Goal: Task Accomplishment & Management: Complete application form

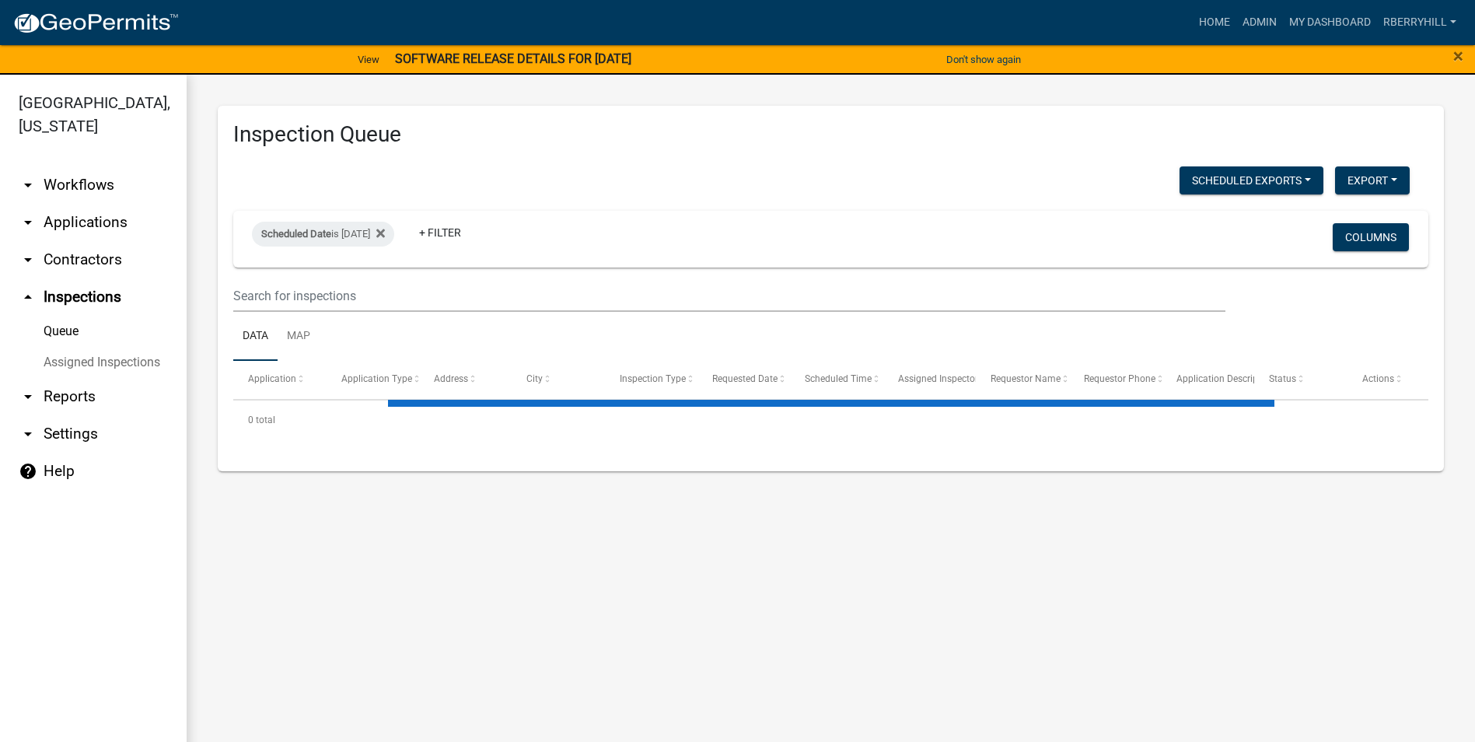
select select "1: 25"
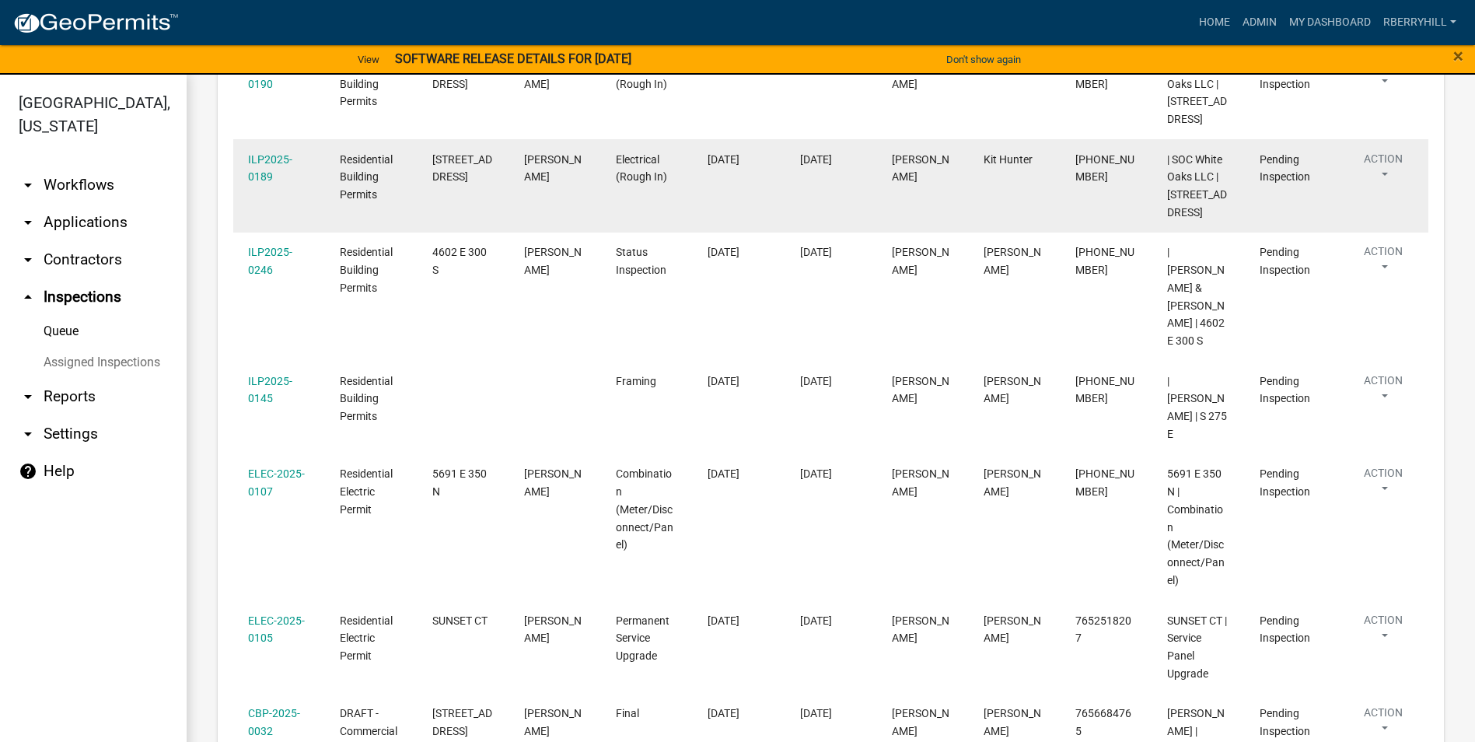
scroll to position [855, 0]
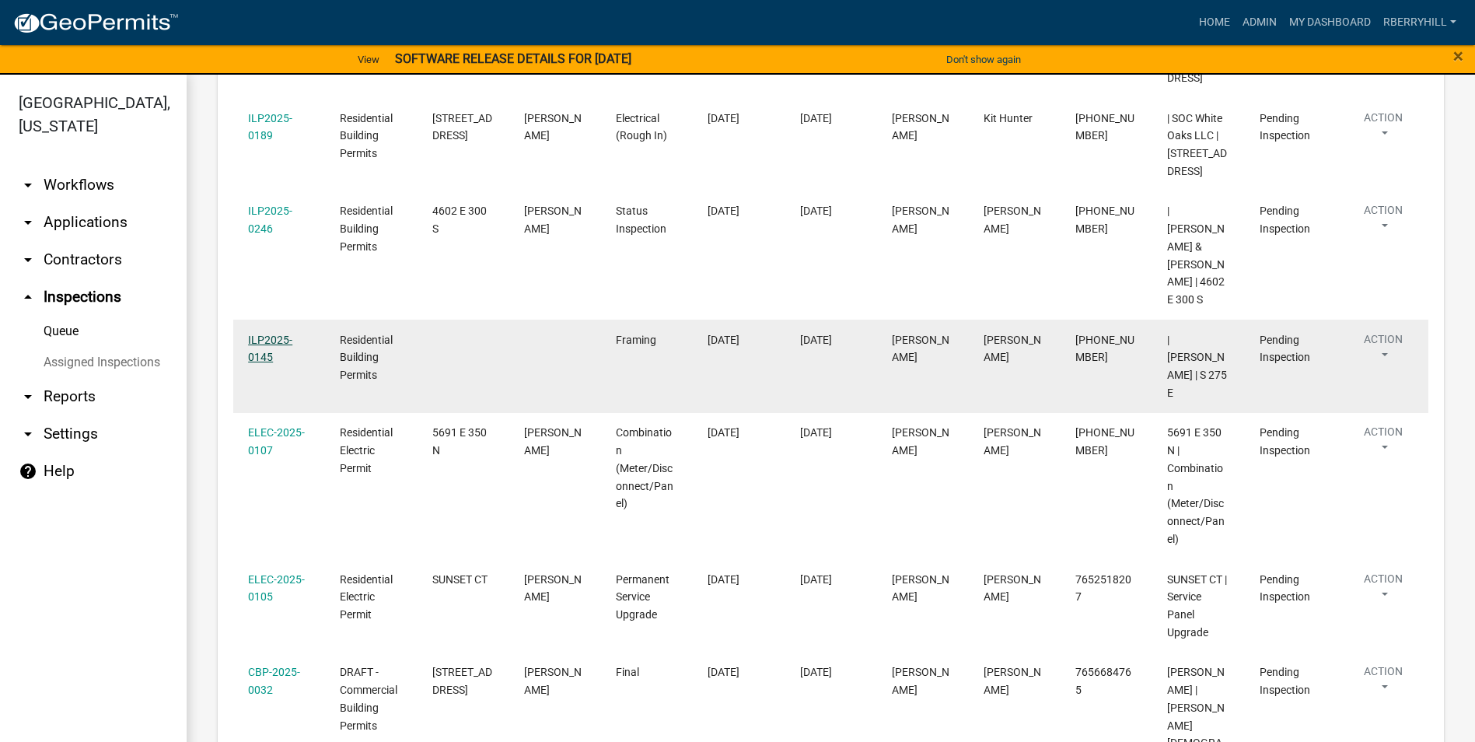
click at [269, 364] on link "ILP2025-0145" at bounding box center [270, 349] width 44 height 30
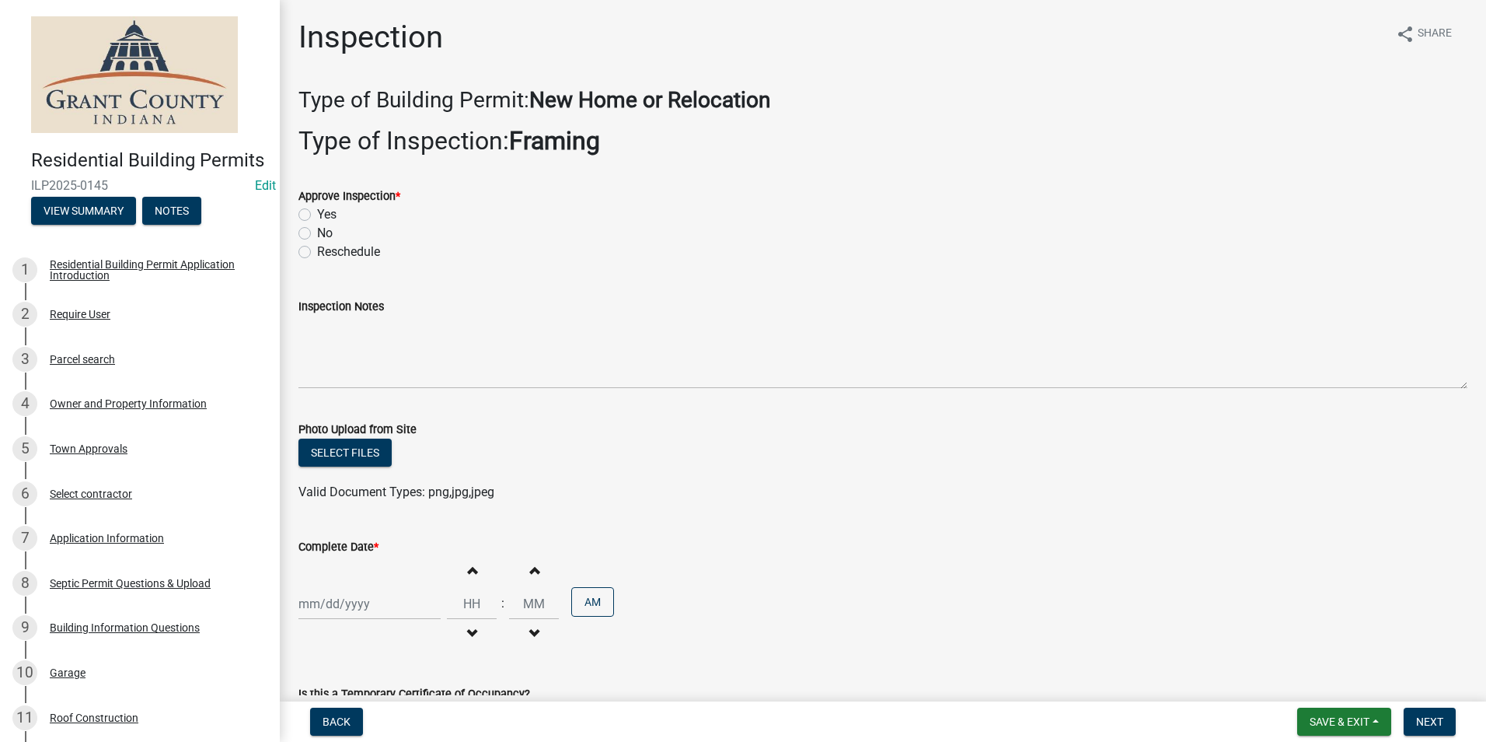
click at [317, 215] on label "Yes" at bounding box center [326, 214] width 19 height 19
click at [317, 215] on input "Yes" at bounding box center [322, 210] width 10 height 10
radio input "true"
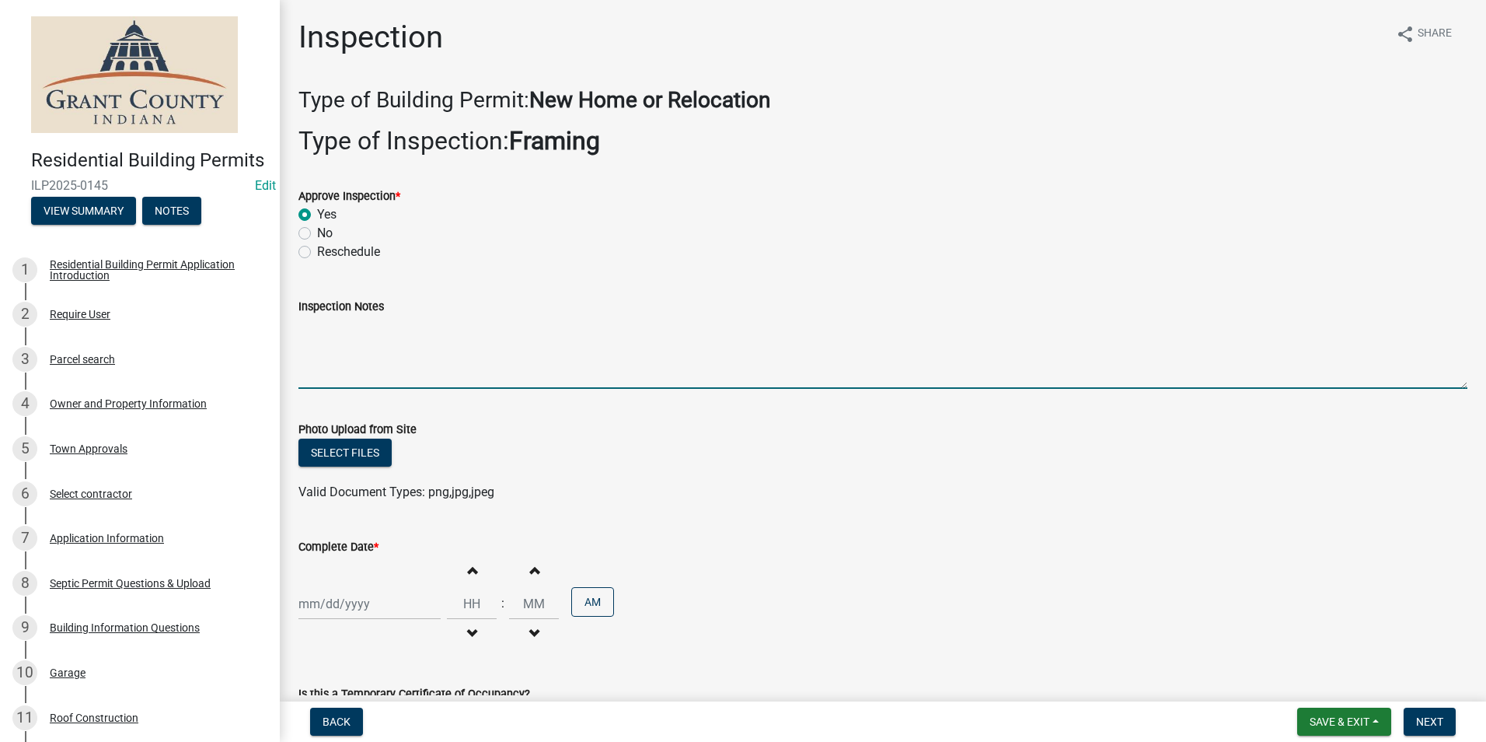
click at [322, 344] on textarea "Inspection Notes" at bounding box center [883, 352] width 1169 height 73
type textarea "Framing meets code requirements."
click at [338, 600] on div at bounding box center [370, 604] width 142 height 32
select select "9"
select select "2025"
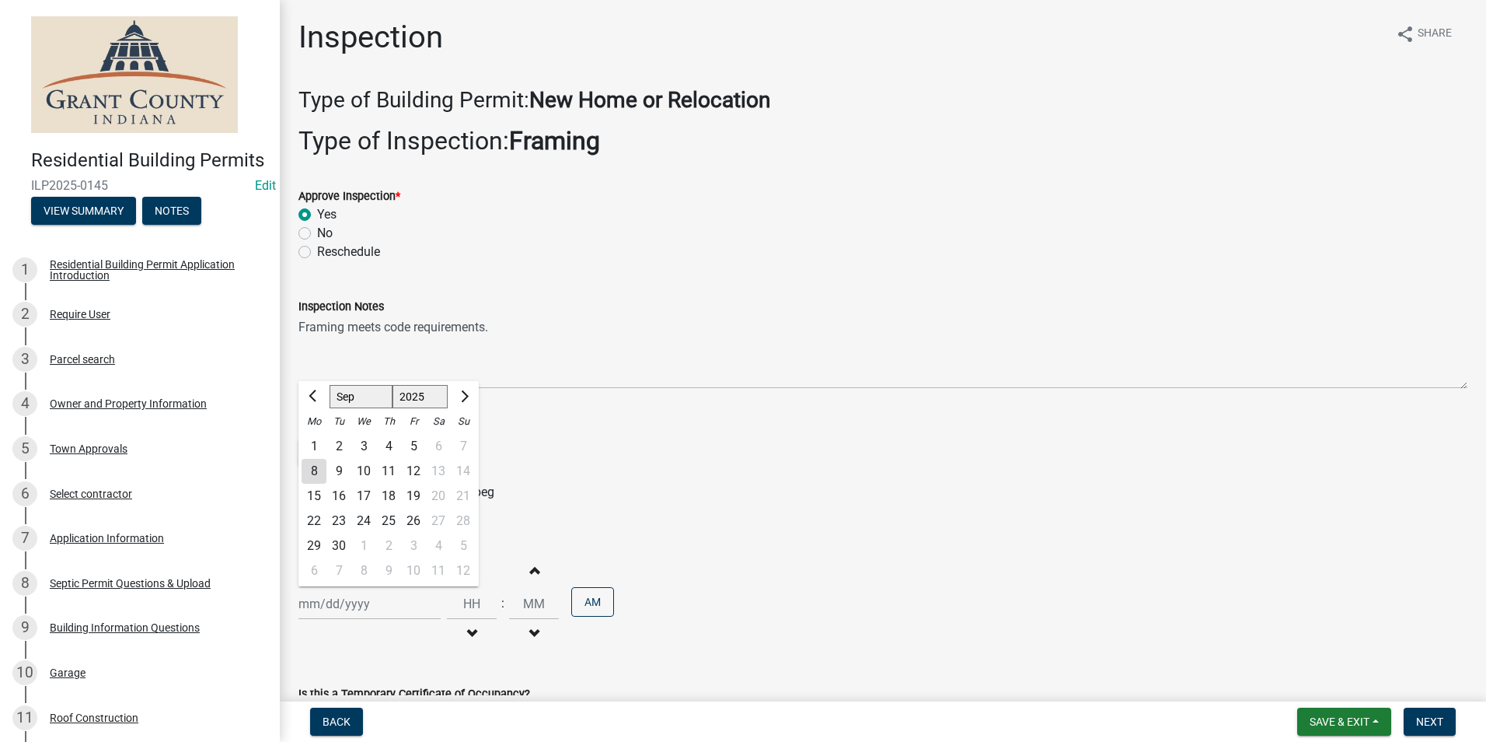
click at [311, 471] on div "8" at bounding box center [314, 471] width 25 height 25
type input "[DATE]"
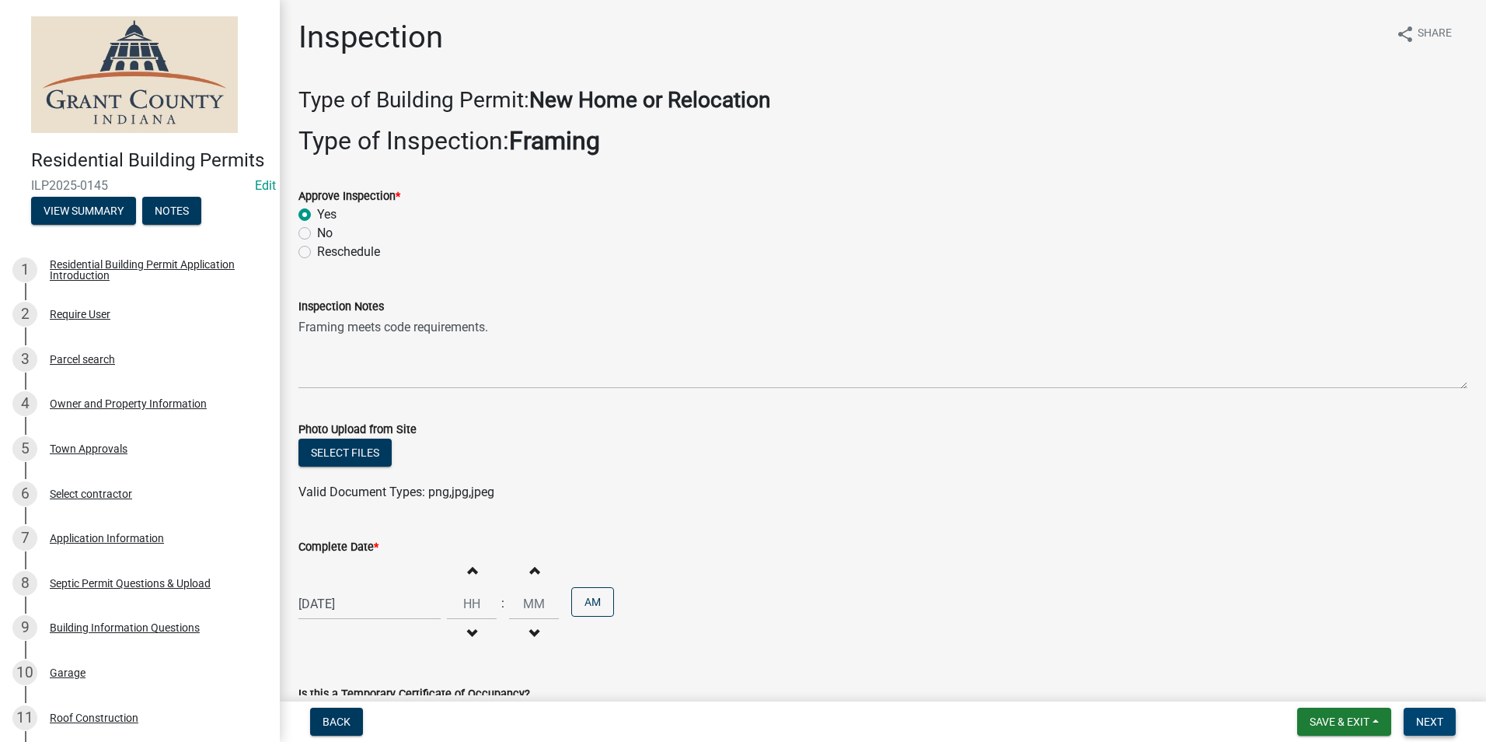
click at [1430, 717] on span "Next" at bounding box center [1429, 721] width 27 height 12
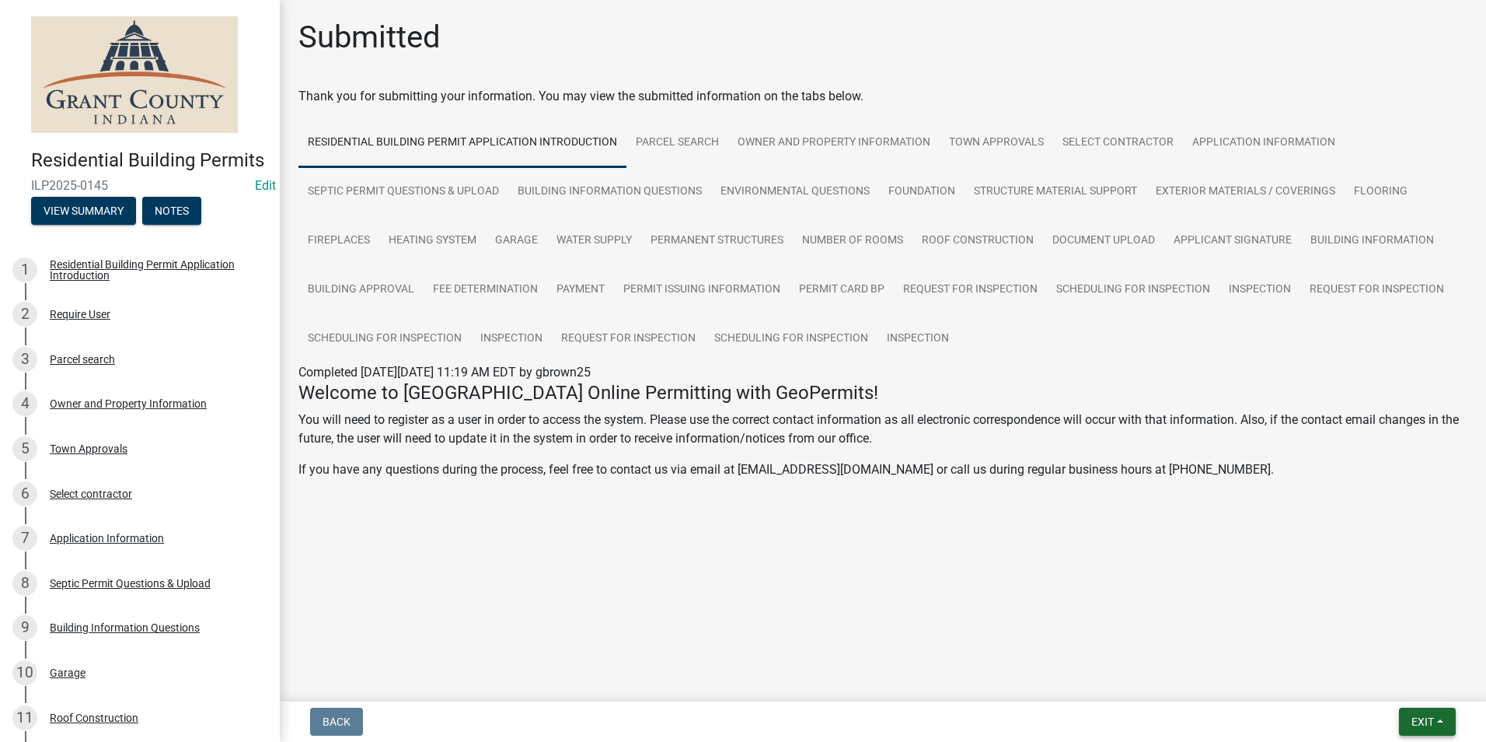
drag, startPoint x: 1418, startPoint y: 719, endPoint x: 1416, endPoint y: 707, distance: 11.9
click at [1417, 719] on span "Exit" at bounding box center [1423, 721] width 23 height 12
click at [1406, 671] on button "Save & Exit" at bounding box center [1394, 680] width 124 height 37
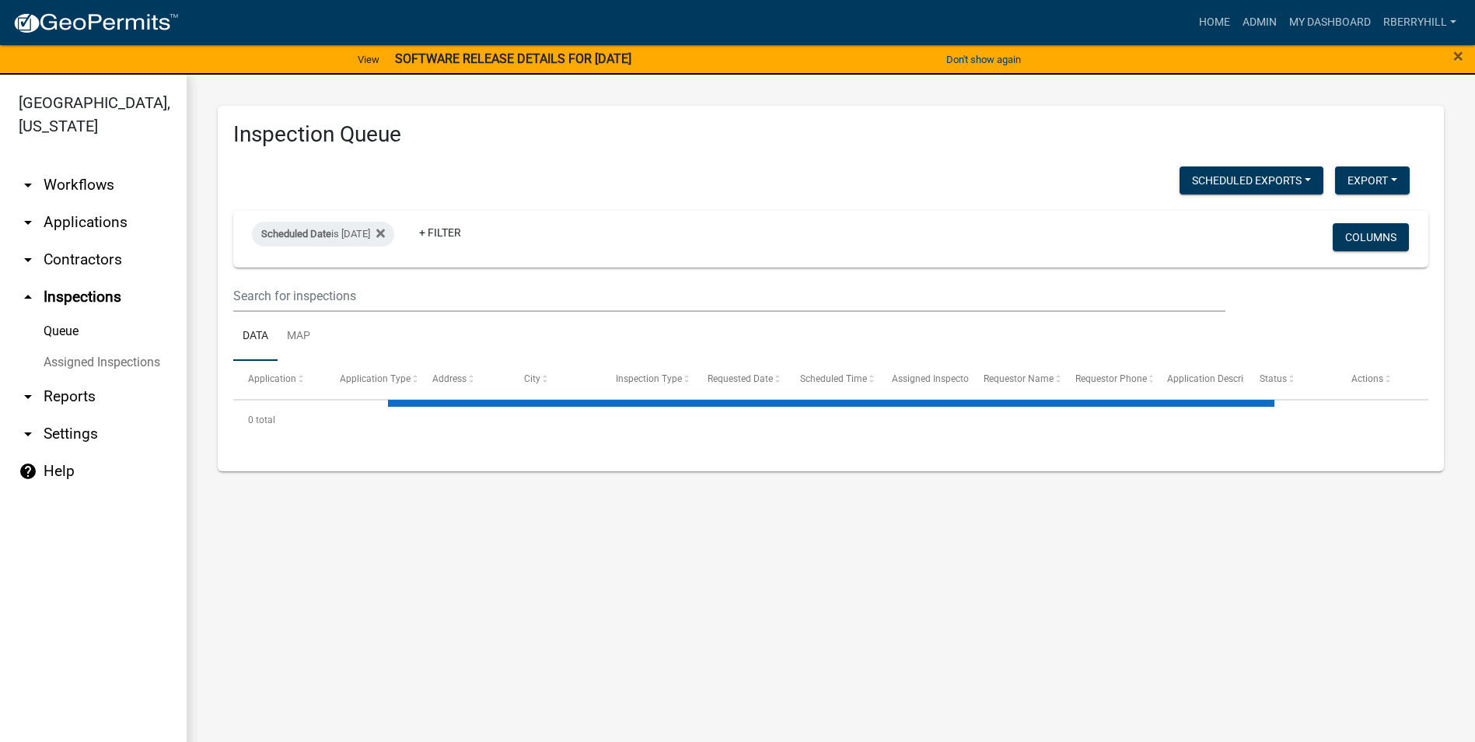
select select "1: 25"
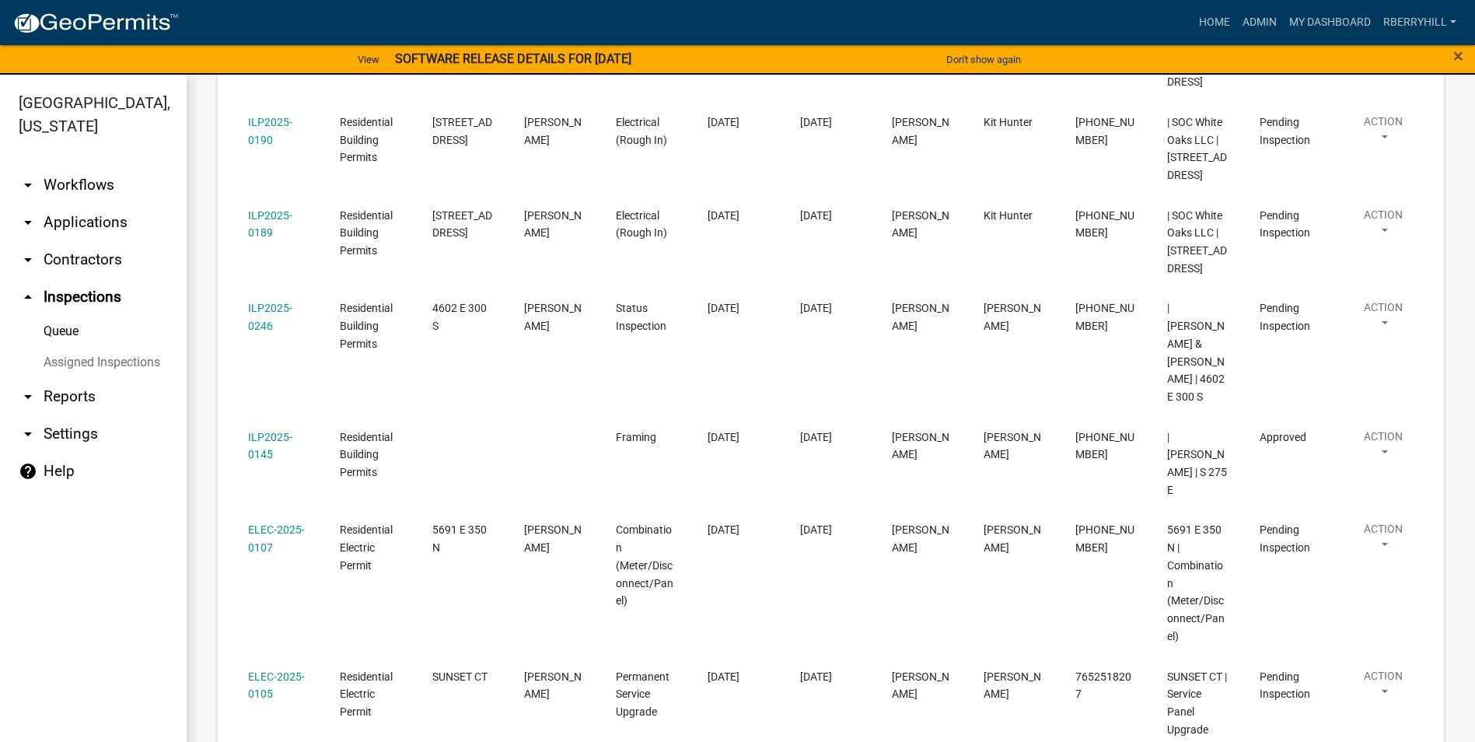
scroll to position [777, 0]
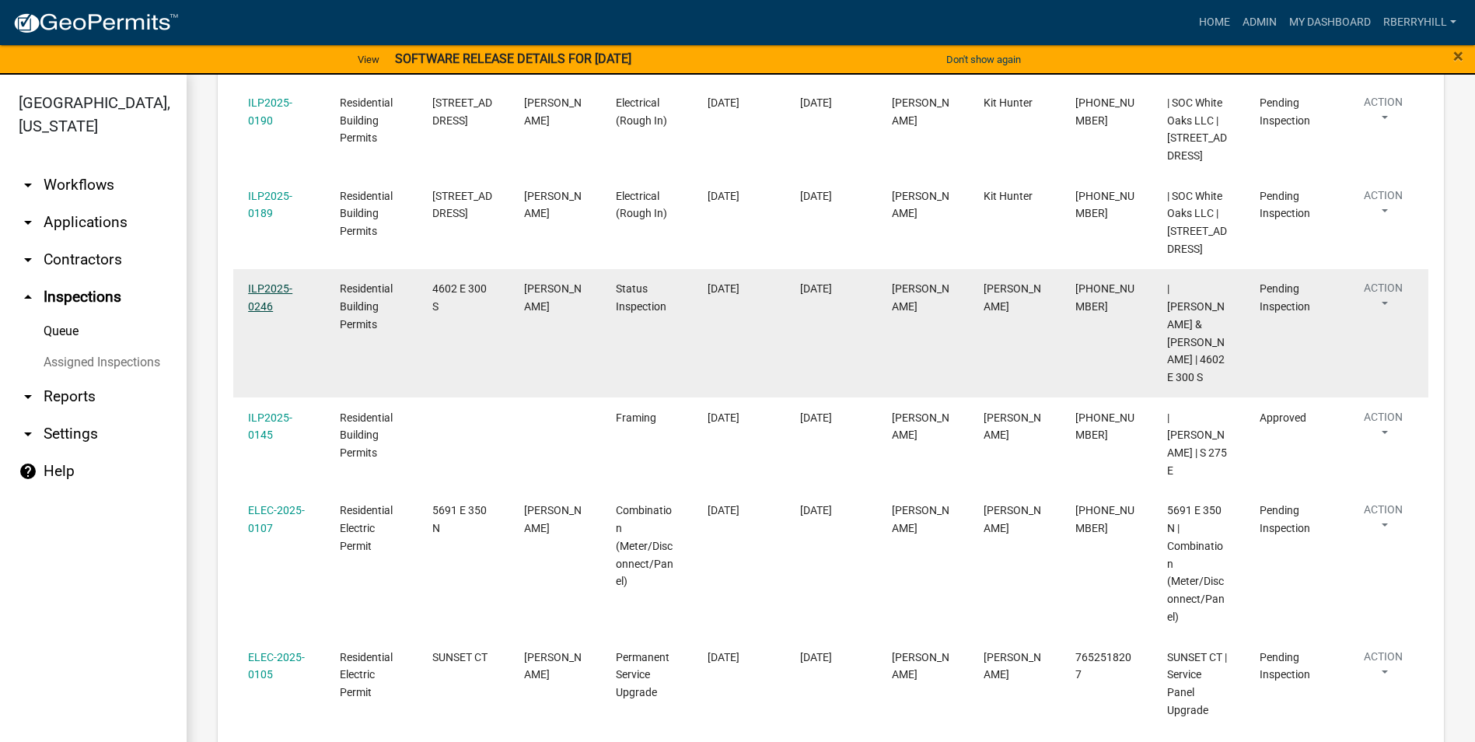
click at [266, 313] on link "ILP2025-0246" at bounding box center [270, 297] width 44 height 30
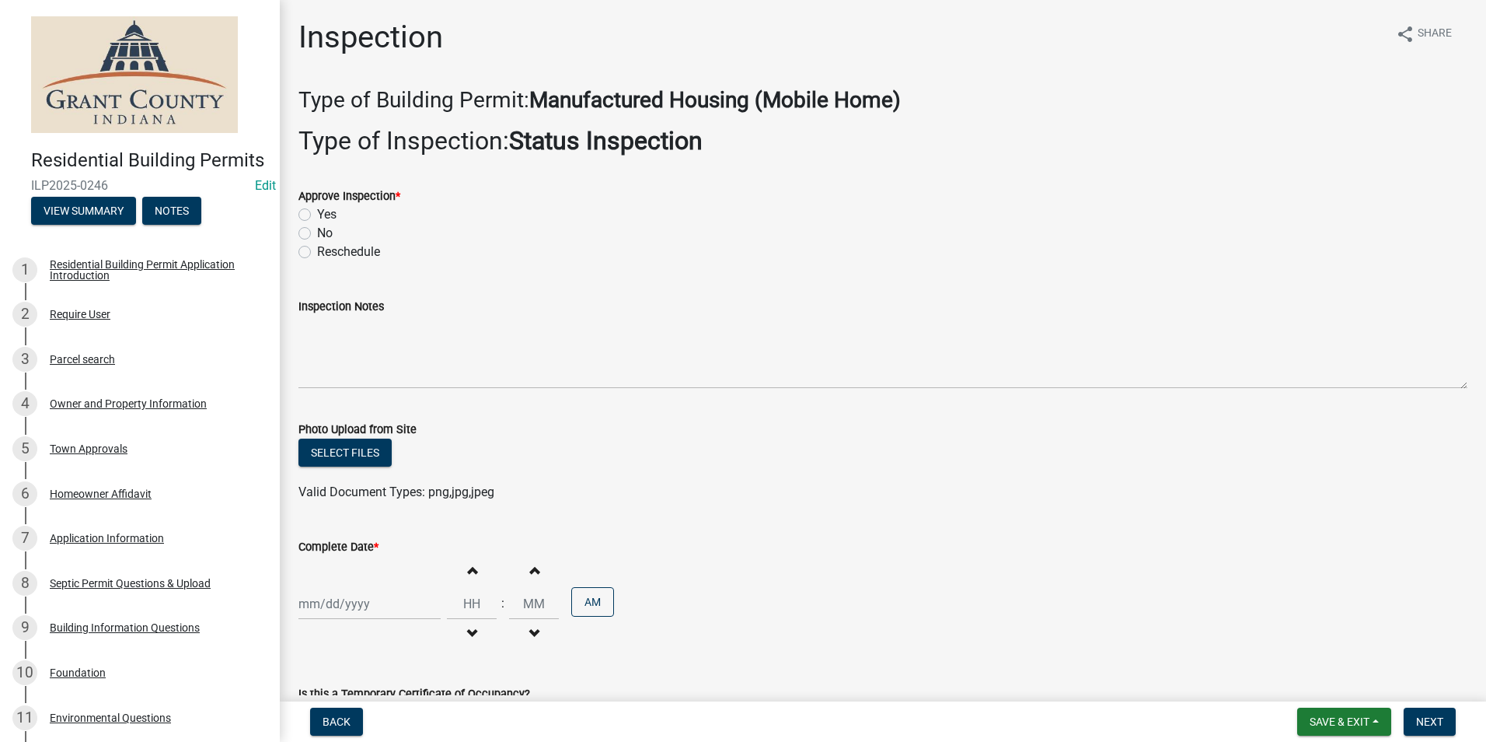
drag, startPoint x: 302, startPoint y: 212, endPoint x: 306, endPoint y: 240, distance: 28.2
click at [317, 213] on label "Yes" at bounding box center [326, 214] width 19 height 19
click at [317, 213] on input "Yes" at bounding box center [322, 210] width 10 height 10
radio input "true"
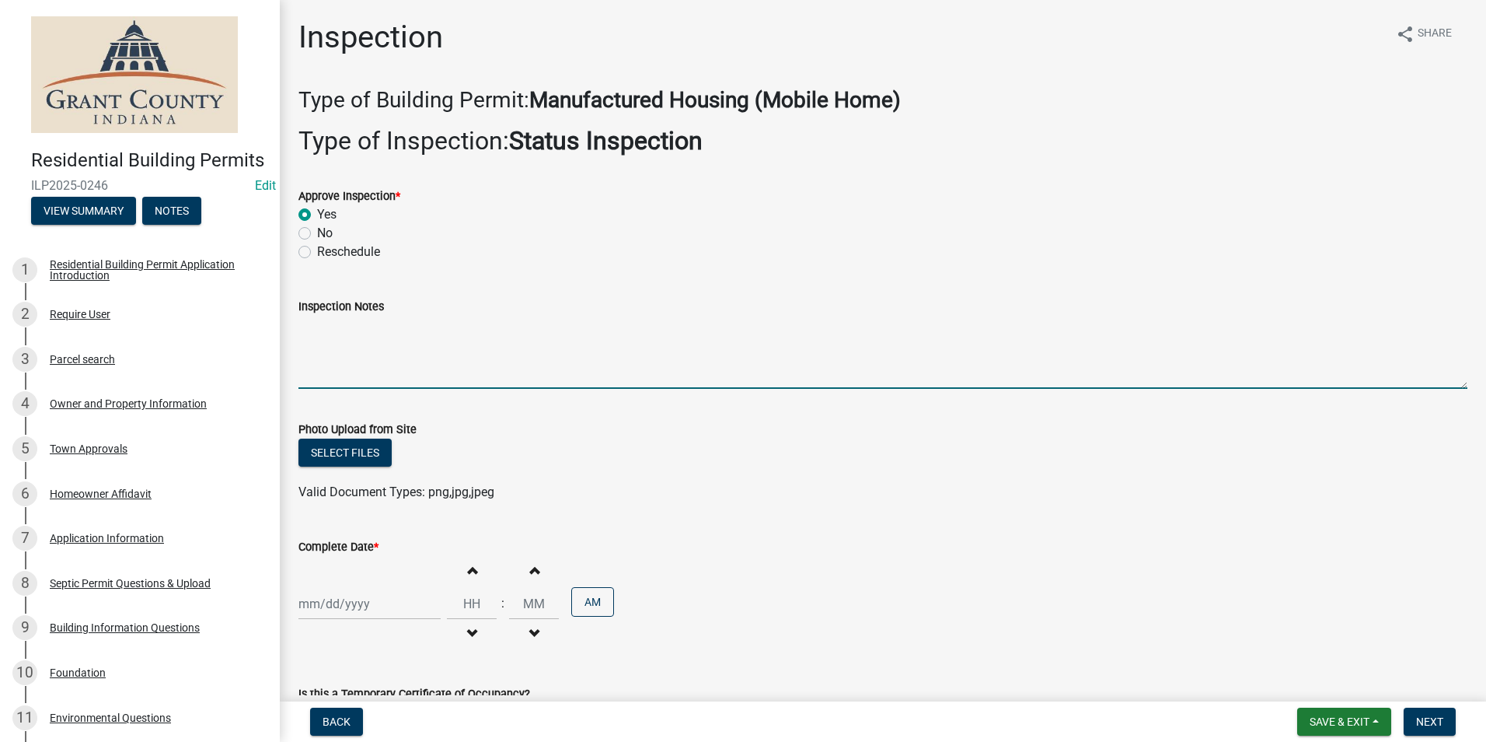
click at [313, 334] on textarea "Inspection Notes" at bounding box center [883, 352] width 1169 height 73
type textarea "Renewal for permit ILP2023-0612"
select select "9"
select select "2025"
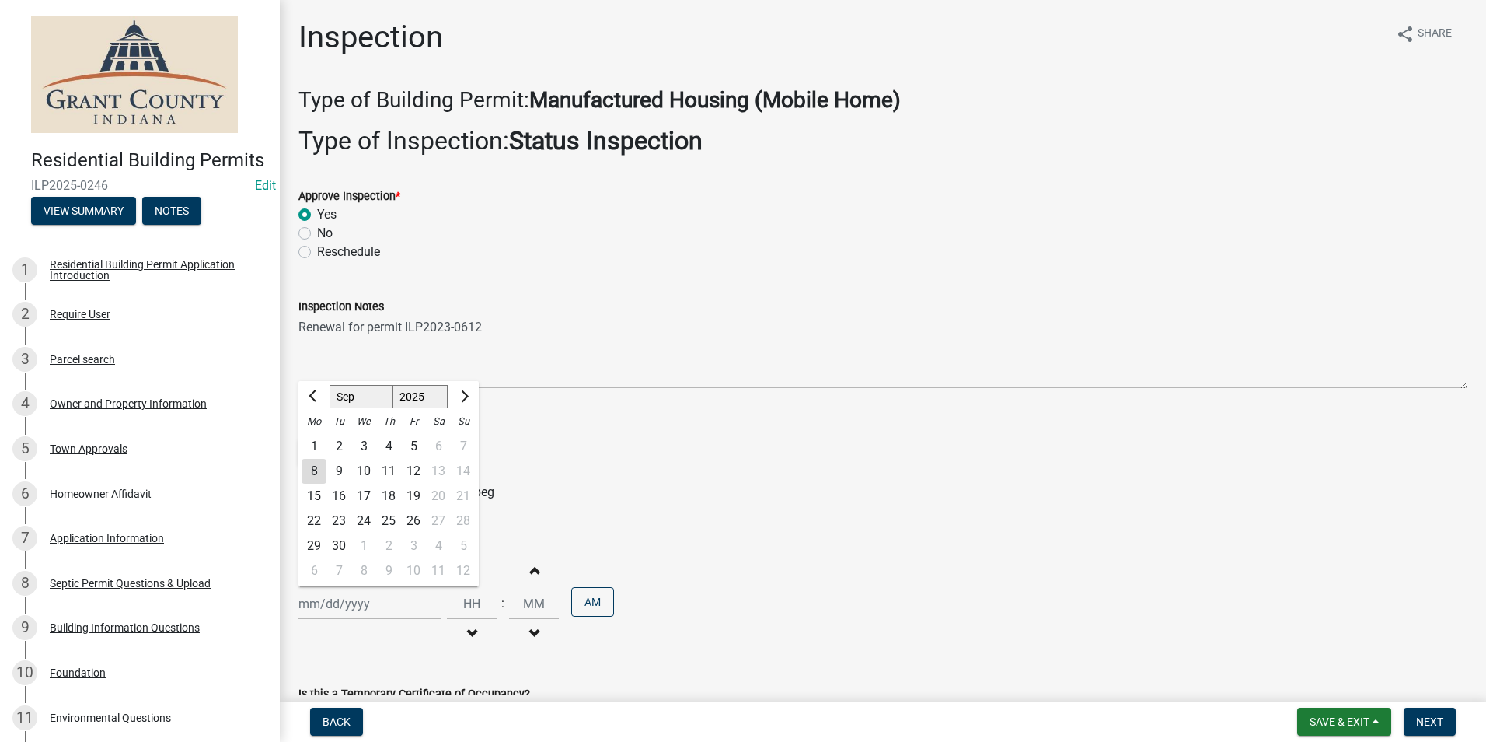
drag, startPoint x: 344, startPoint y: 600, endPoint x: 347, endPoint y: 592, distance: 8.4
click at [344, 601] on div "[PERSON_NAME] Feb Mar Apr [PERSON_NAME][DATE] Oct Nov [DATE] 1526 1527 1528 152…" at bounding box center [370, 604] width 142 height 32
click at [313, 470] on div "8" at bounding box center [314, 471] width 25 height 25
type input "[DATE]"
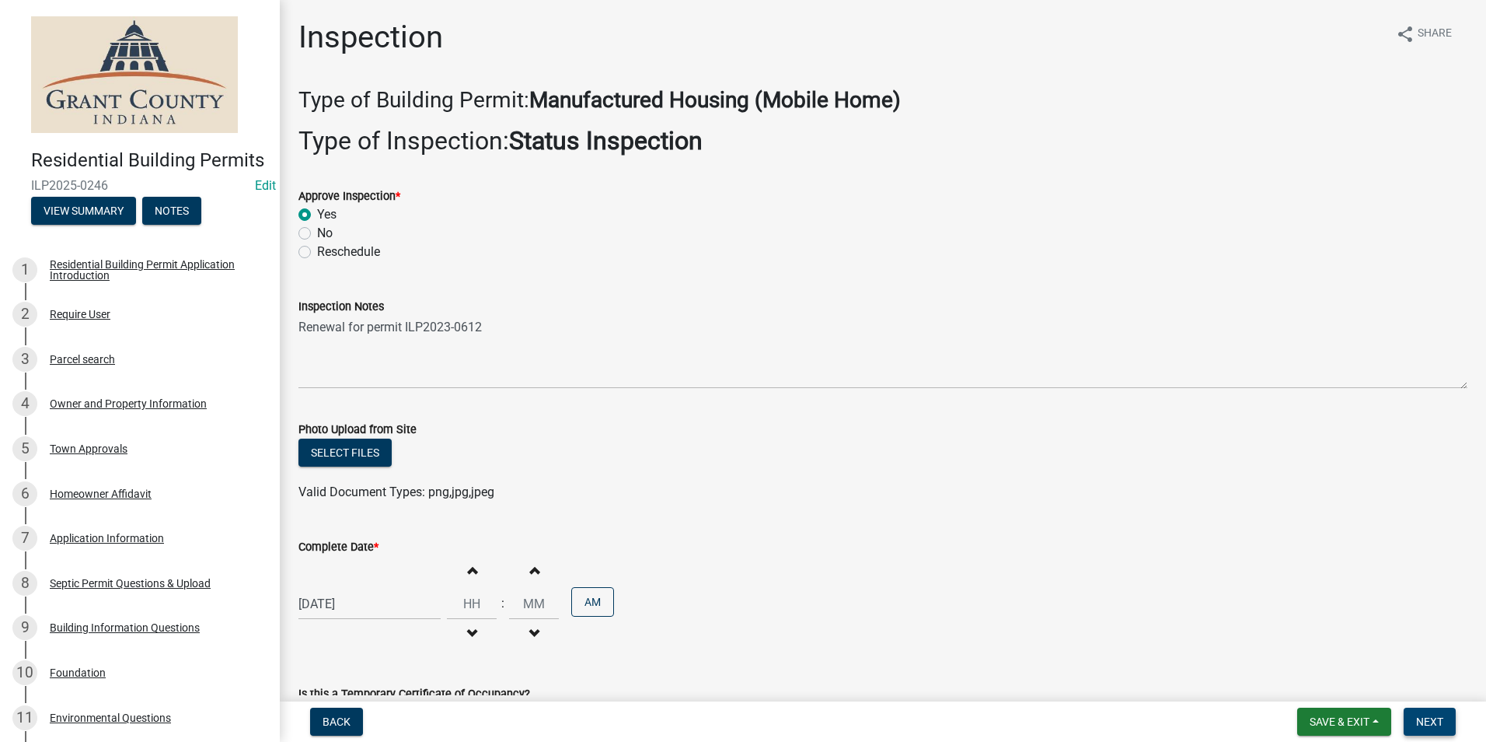
click at [1420, 720] on span "Next" at bounding box center [1429, 721] width 27 height 12
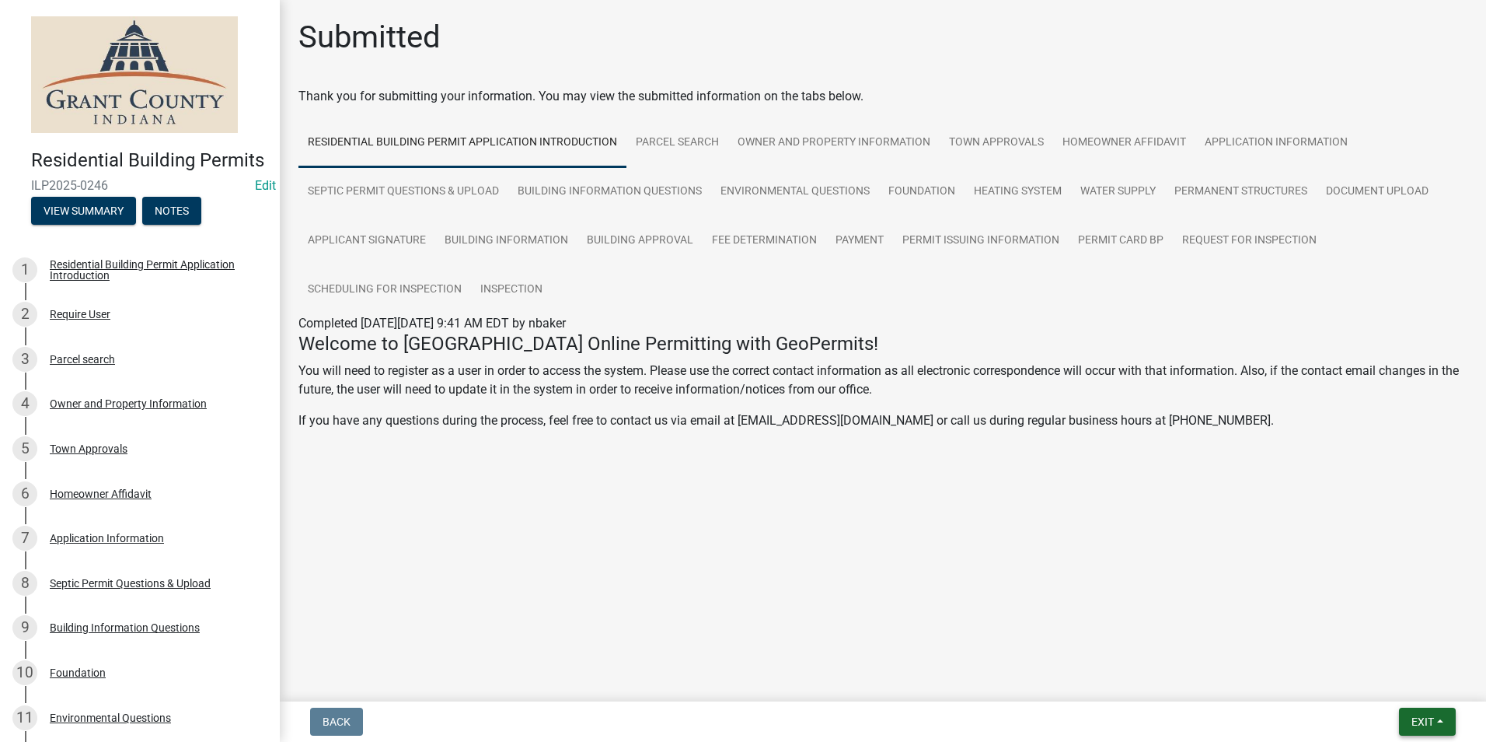
click at [1416, 715] on span "Exit" at bounding box center [1423, 721] width 23 height 12
click at [1397, 679] on button "Save & Exit" at bounding box center [1394, 680] width 124 height 37
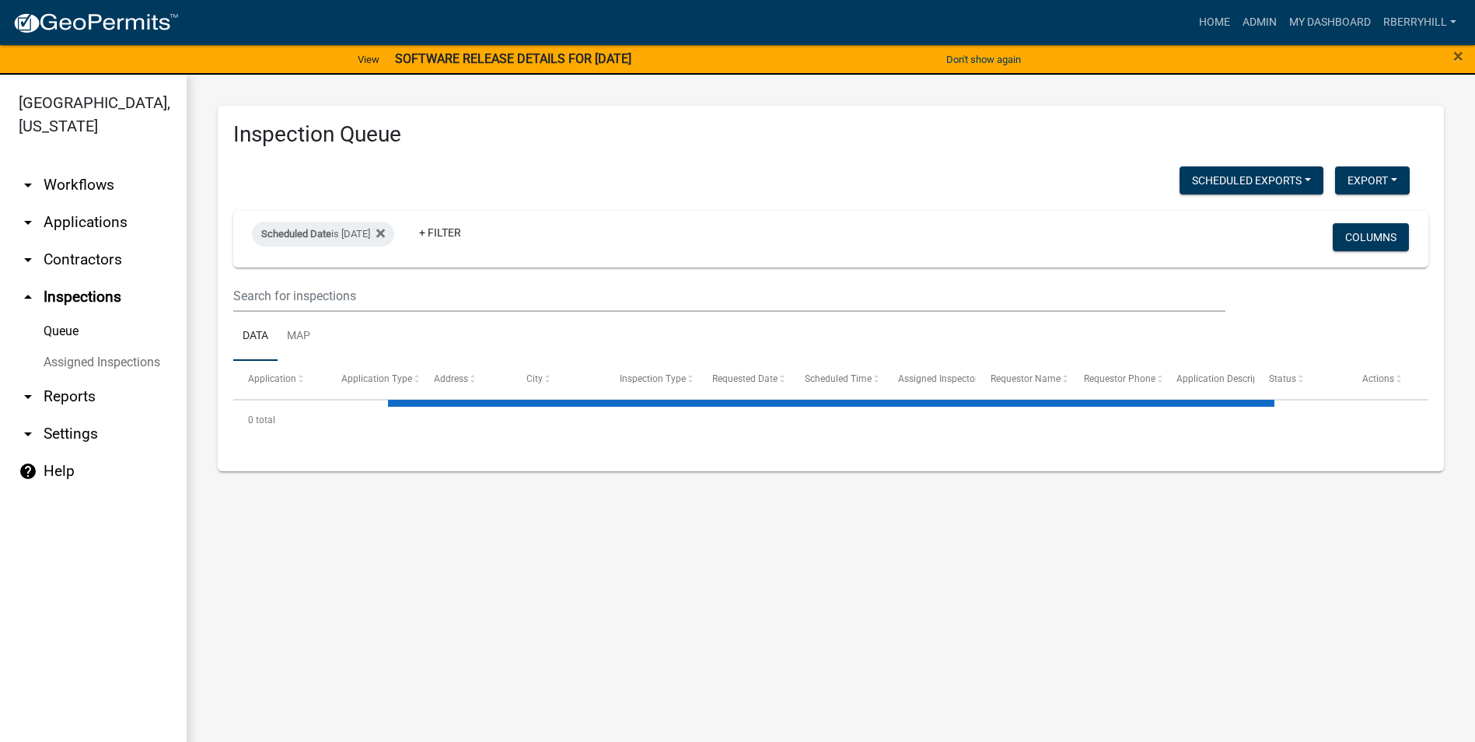
select select "1: 25"
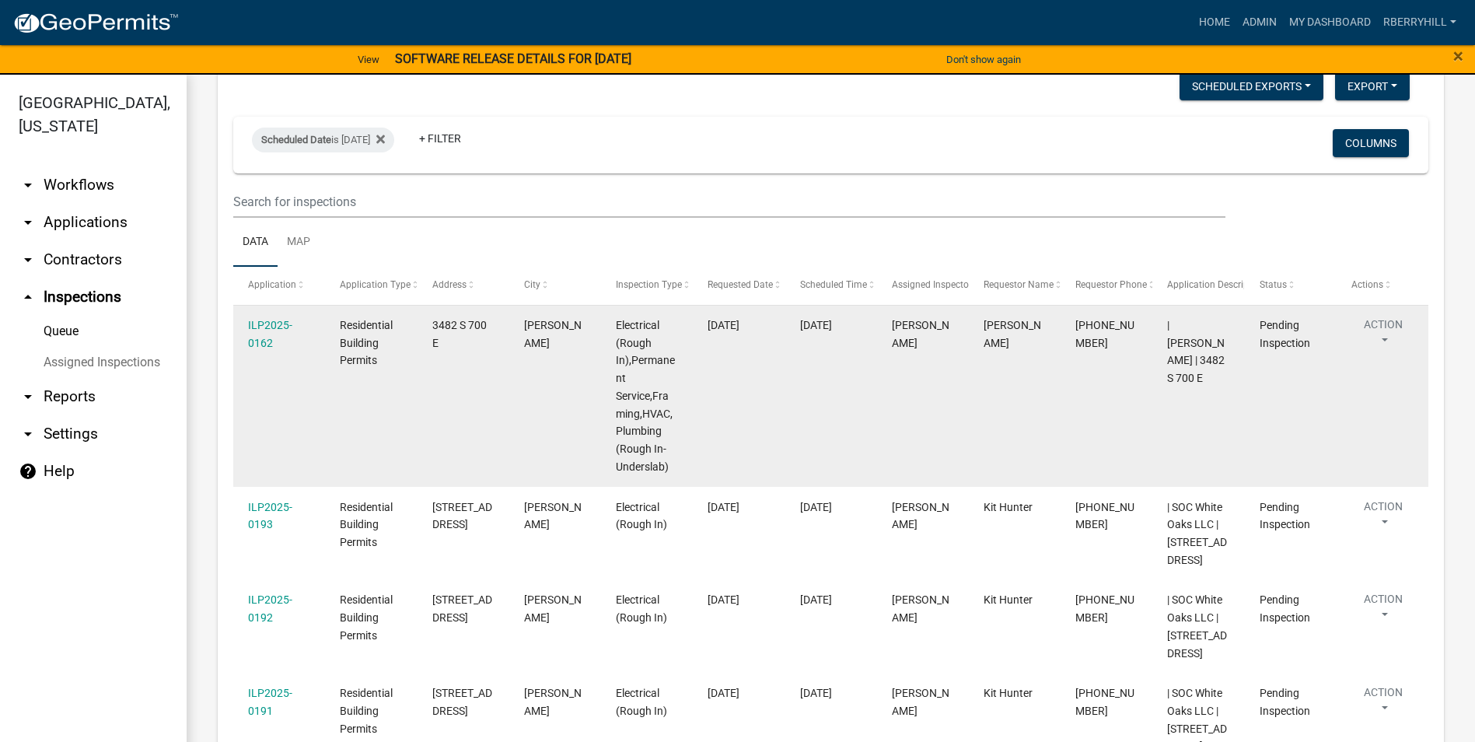
scroll to position [78, 0]
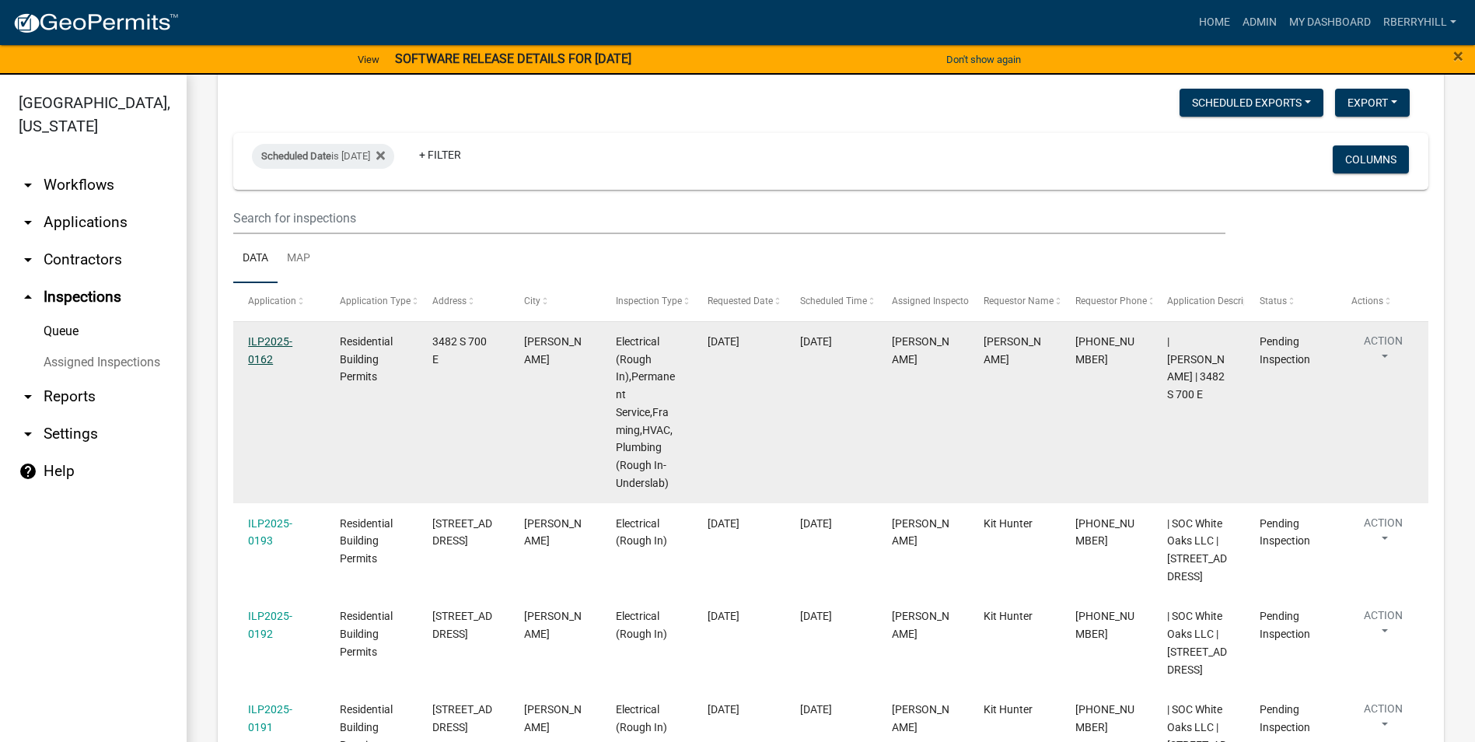
click at [270, 339] on link "ILP2025-0162" at bounding box center [270, 350] width 44 height 30
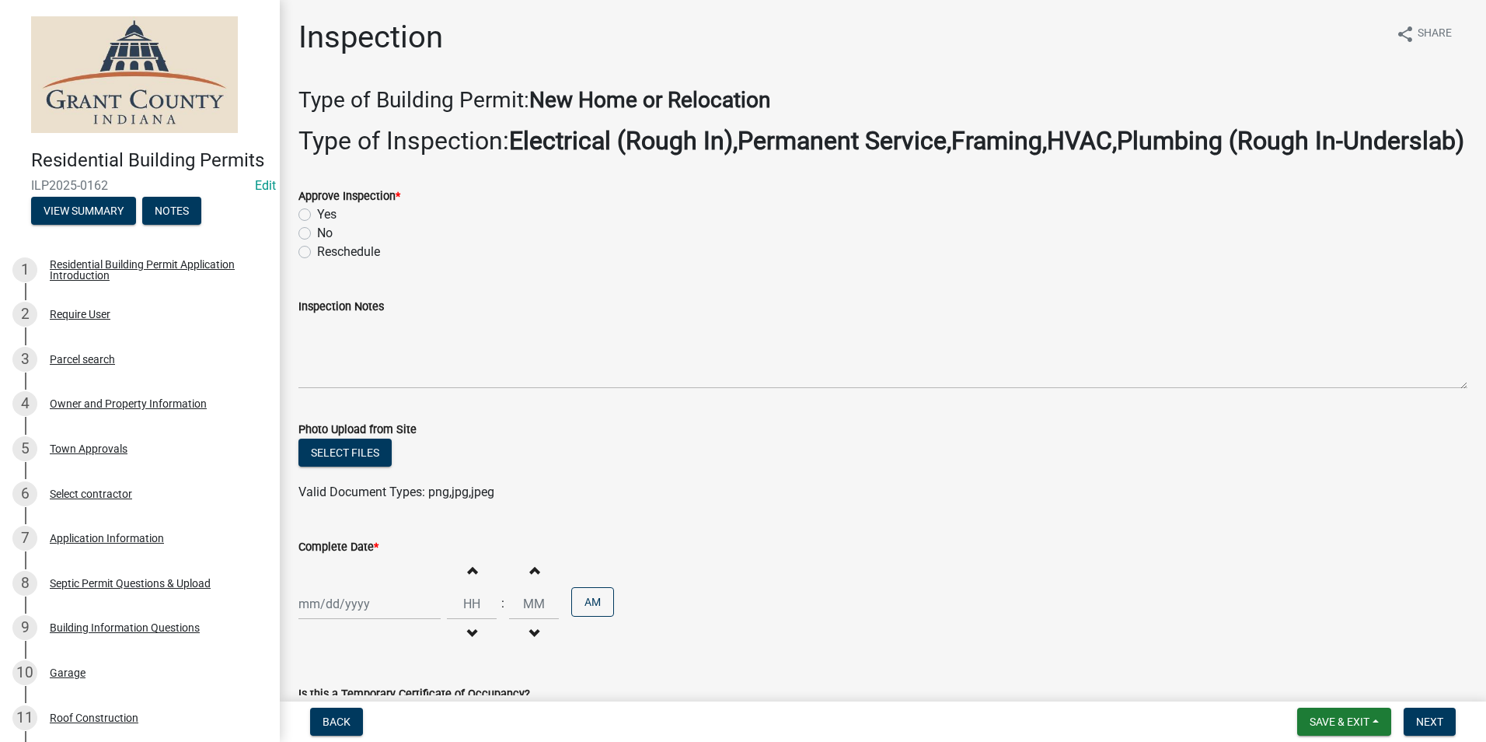
click at [317, 224] on label "Yes" at bounding box center [326, 214] width 19 height 19
click at [317, 215] on input "Yes" at bounding box center [322, 210] width 10 height 10
radio input "true"
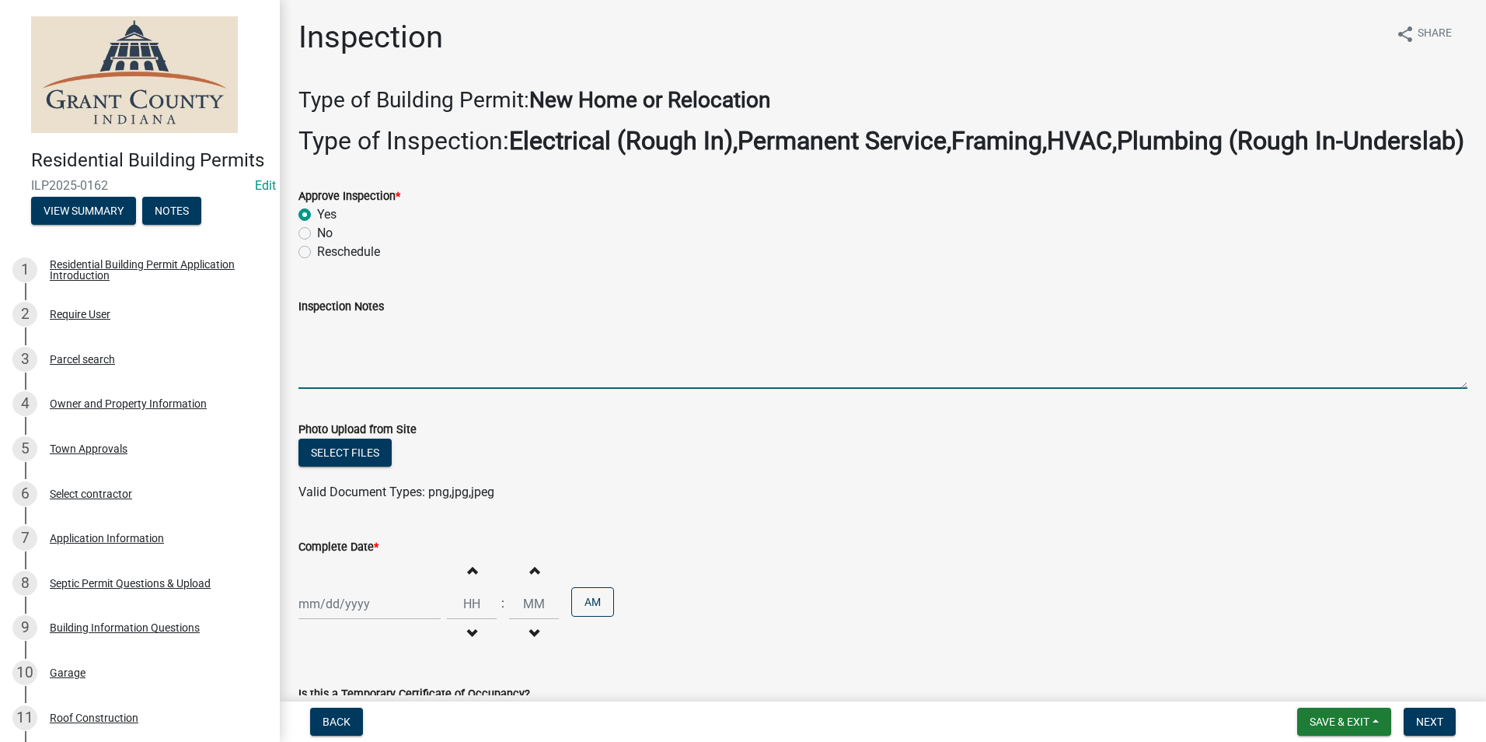
click at [316, 354] on textarea "Inspection Notes" at bounding box center [883, 352] width 1169 height 73
click at [854, 359] on textarea "Fire caulk and protector plates. Meter base disconnect combo. 2ground rods with…" at bounding box center [883, 352] width 1169 height 73
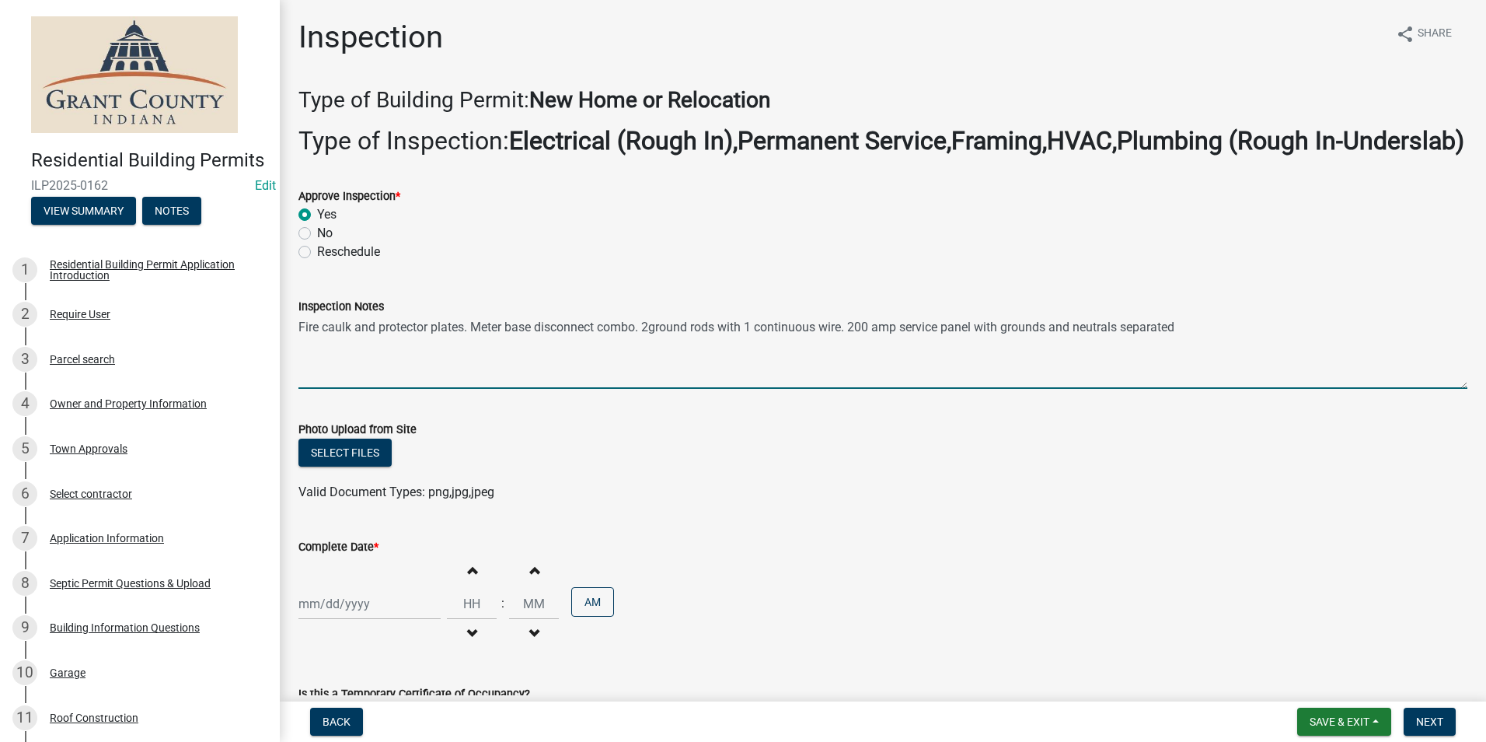
click at [1197, 358] on textarea "Fire caulk and protector plates. Meter base disconnect combo. 2ground rods with…" at bounding box center [883, 352] width 1169 height 73
type textarea "Fire caulk and protector plates. Meter base disconnect combo. 2ground rods with…"
click at [358, 620] on div at bounding box center [370, 604] width 142 height 32
select select "9"
select select "2025"
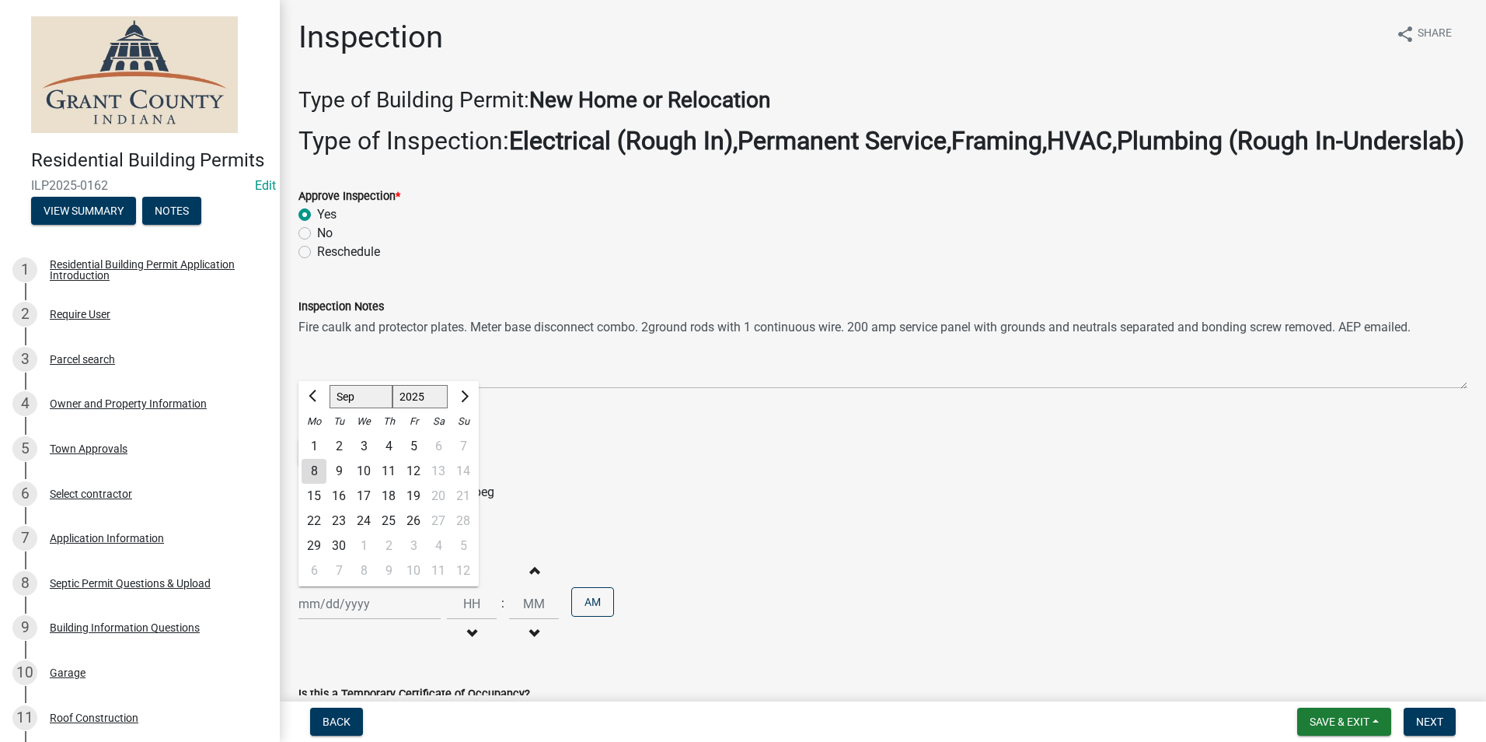
click at [310, 484] on div "8" at bounding box center [314, 471] width 25 height 25
type input "[DATE]"
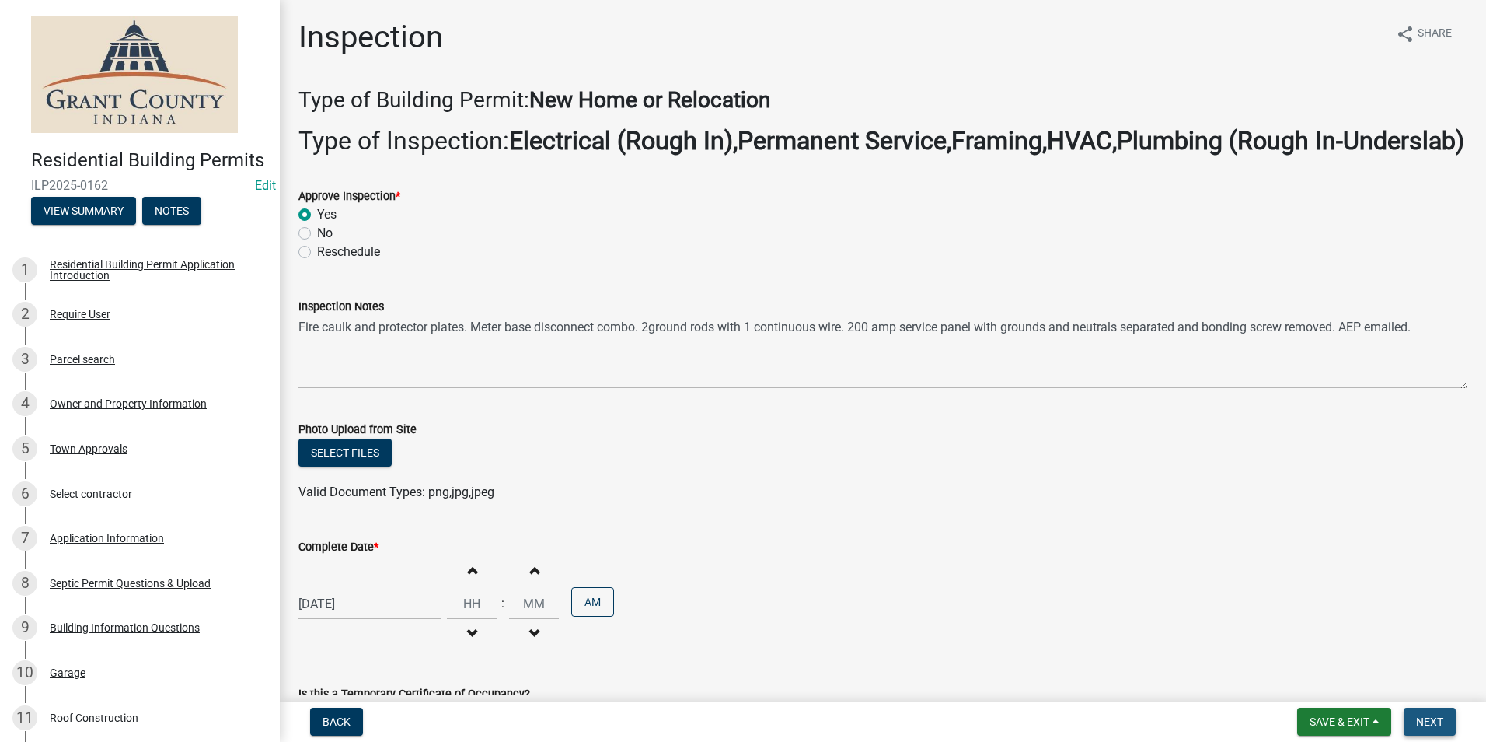
click at [1417, 718] on span "Next" at bounding box center [1429, 721] width 27 height 12
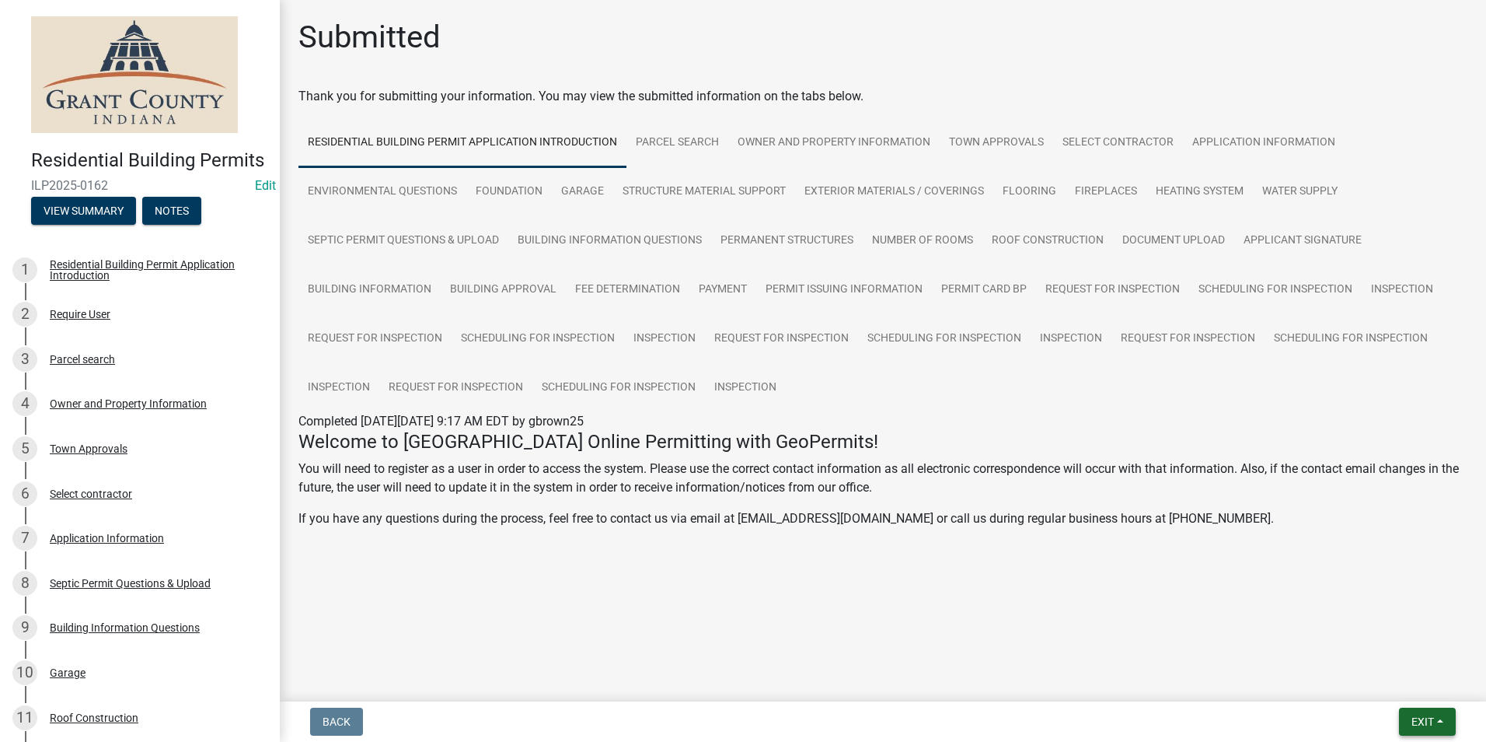
drag, startPoint x: 1420, startPoint y: 720, endPoint x: 1418, endPoint y: 704, distance: 16.5
click at [1421, 718] on span "Exit" at bounding box center [1423, 721] width 23 height 12
click at [1406, 687] on button "Save & Exit" at bounding box center [1394, 680] width 124 height 37
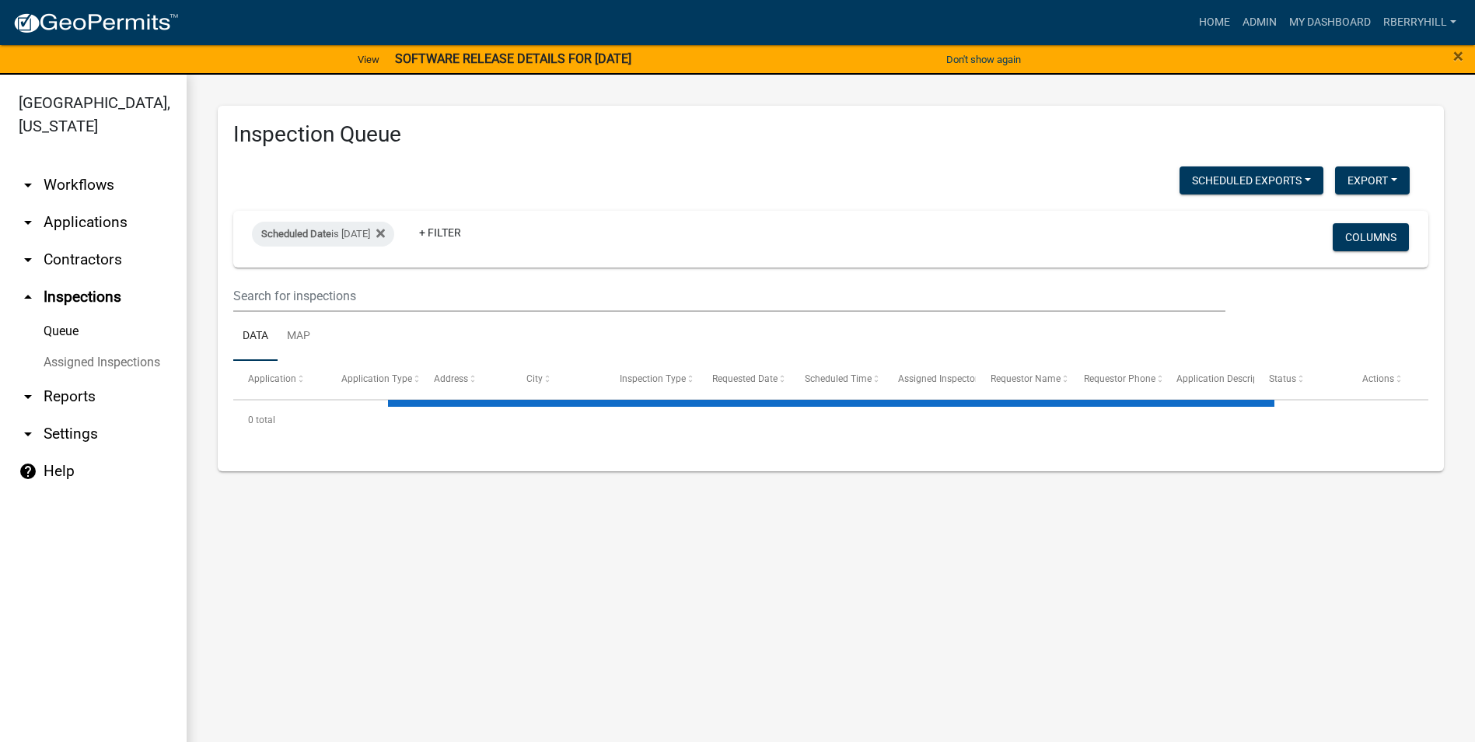
select select "1: 25"
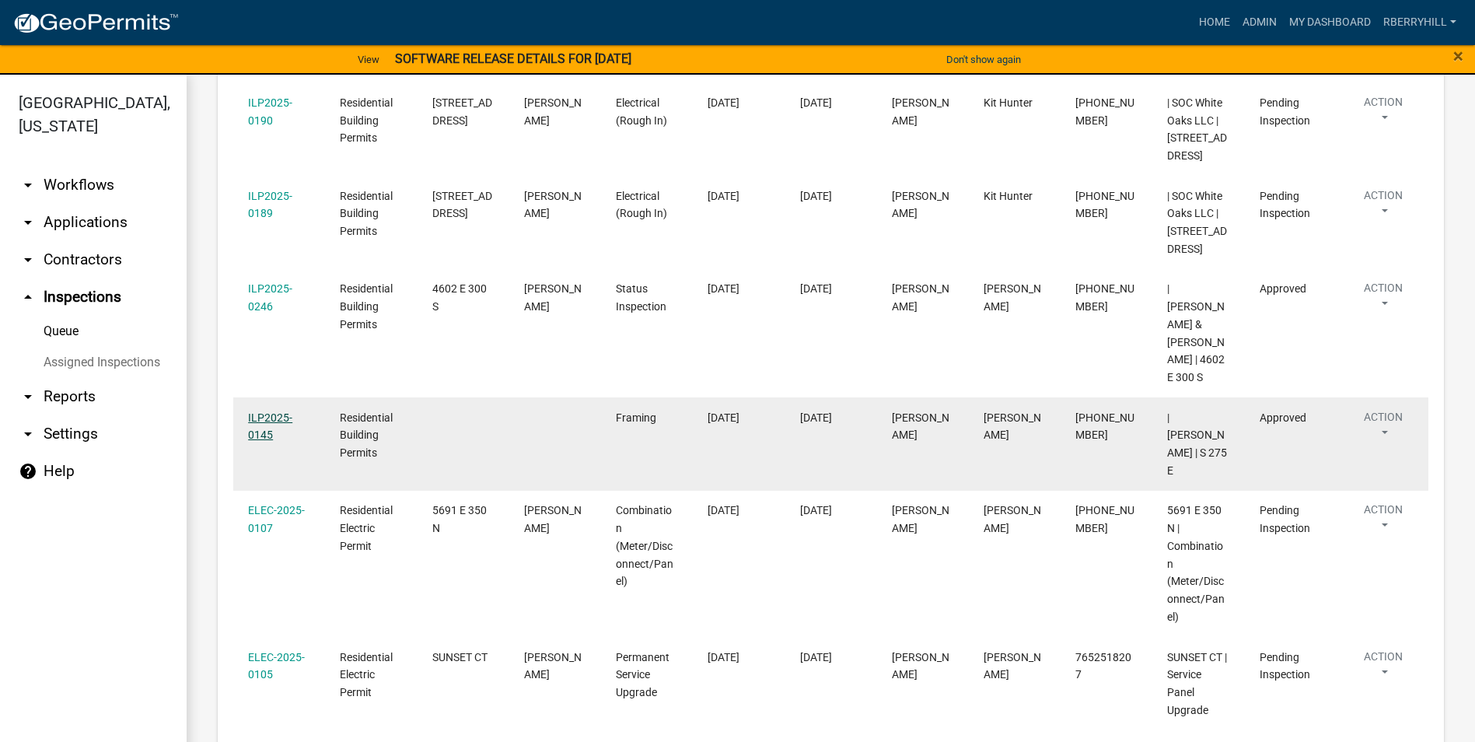
scroll to position [933, 0]
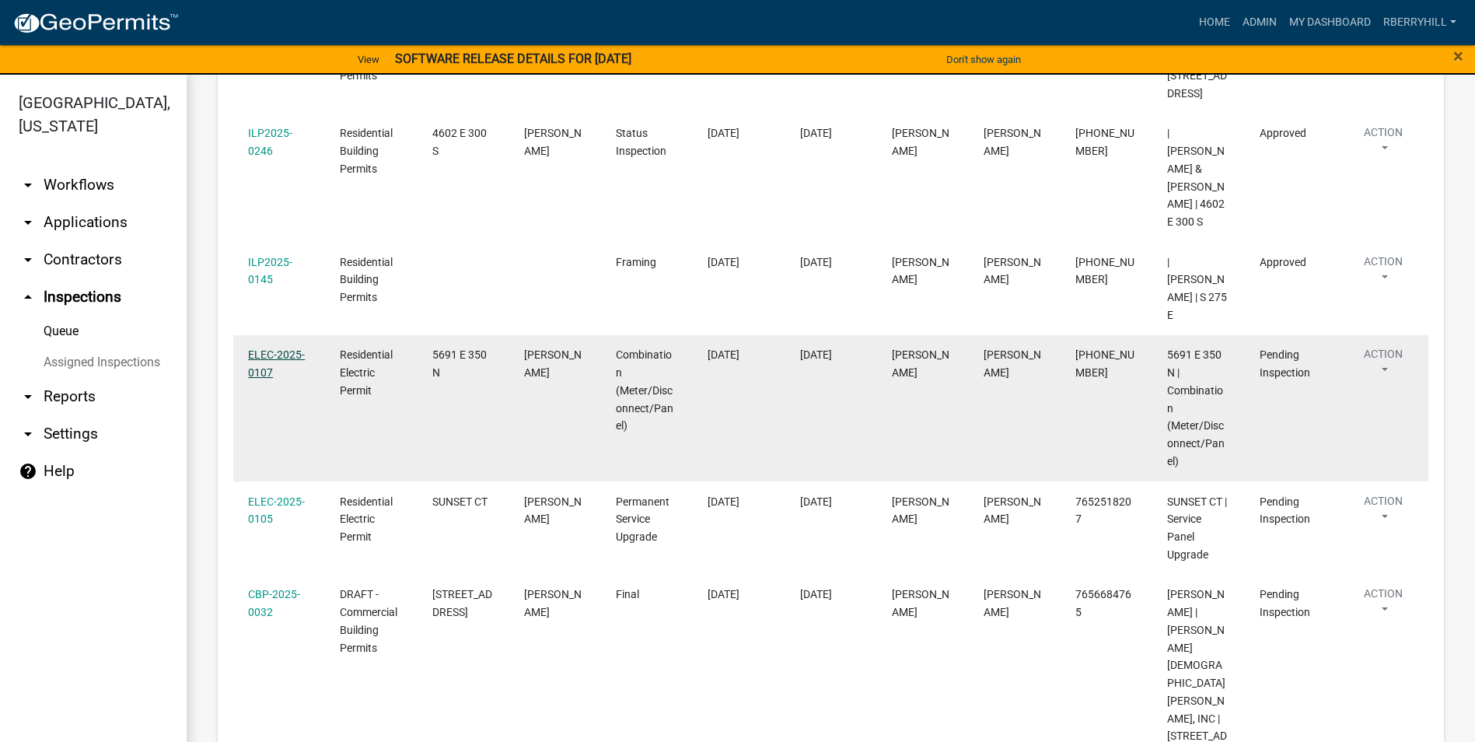
click at [288, 379] on link "ELEC-2025-0107" at bounding box center [276, 363] width 57 height 30
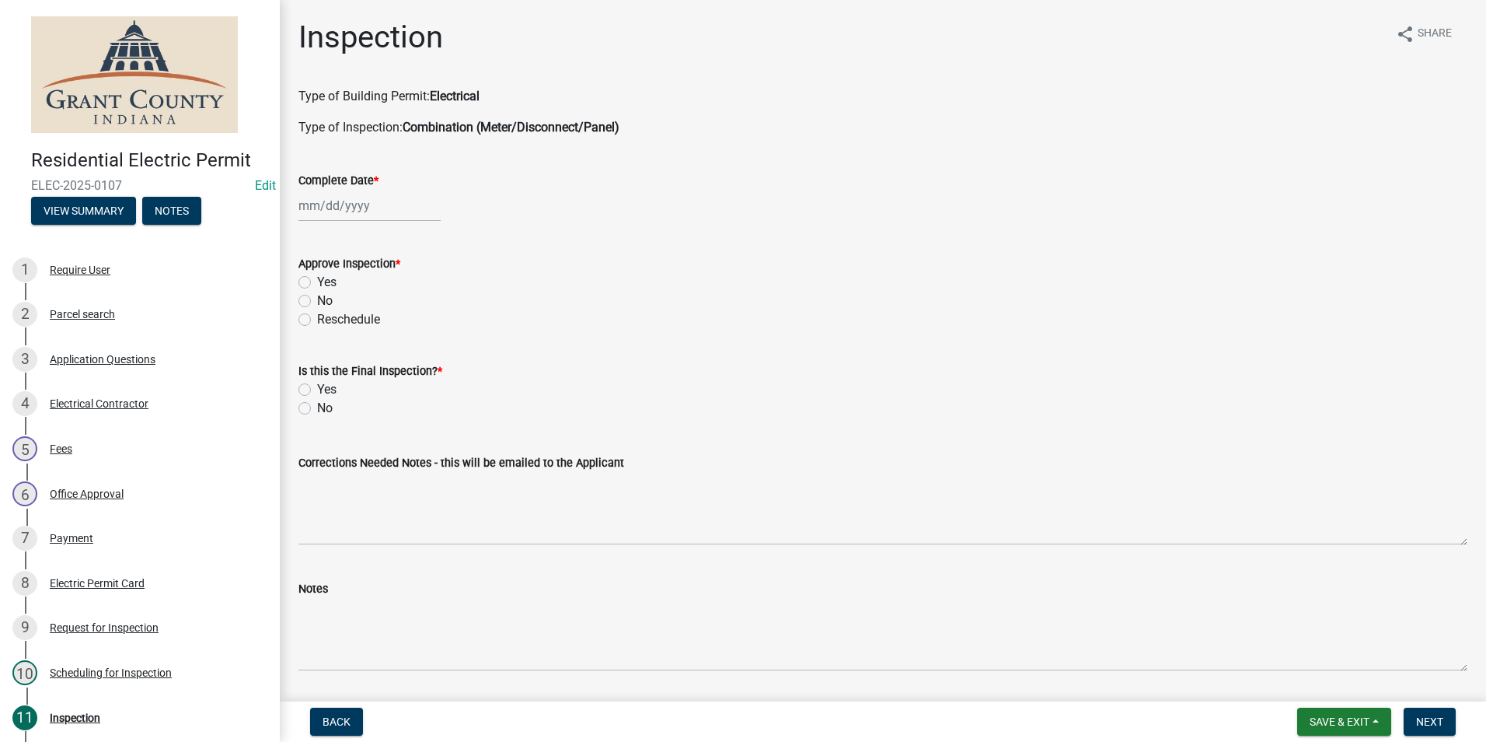
click at [334, 207] on div at bounding box center [370, 206] width 142 height 32
select select "9"
select select "2025"
click at [321, 312] on div "8" at bounding box center [314, 313] width 25 height 25
type input "[DATE]"
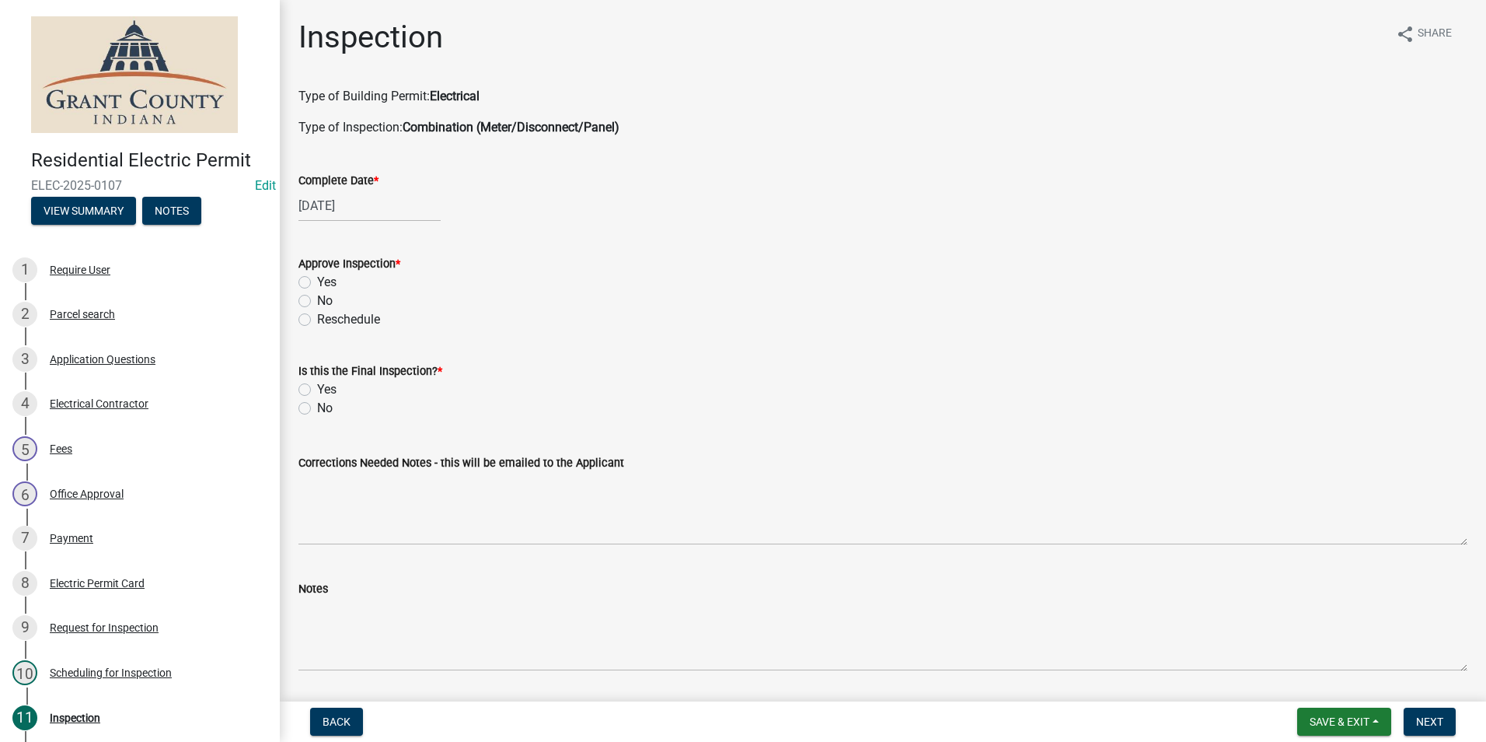
click at [317, 281] on label "Yes" at bounding box center [326, 282] width 19 height 19
click at [317, 281] on input "Yes" at bounding box center [322, 278] width 10 height 10
radio input "true"
click at [317, 407] on label "No" at bounding box center [325, 408] width 16 height 19
click at [317, 407] on input "No" at bounding box center [322, 404] width 10 height 10
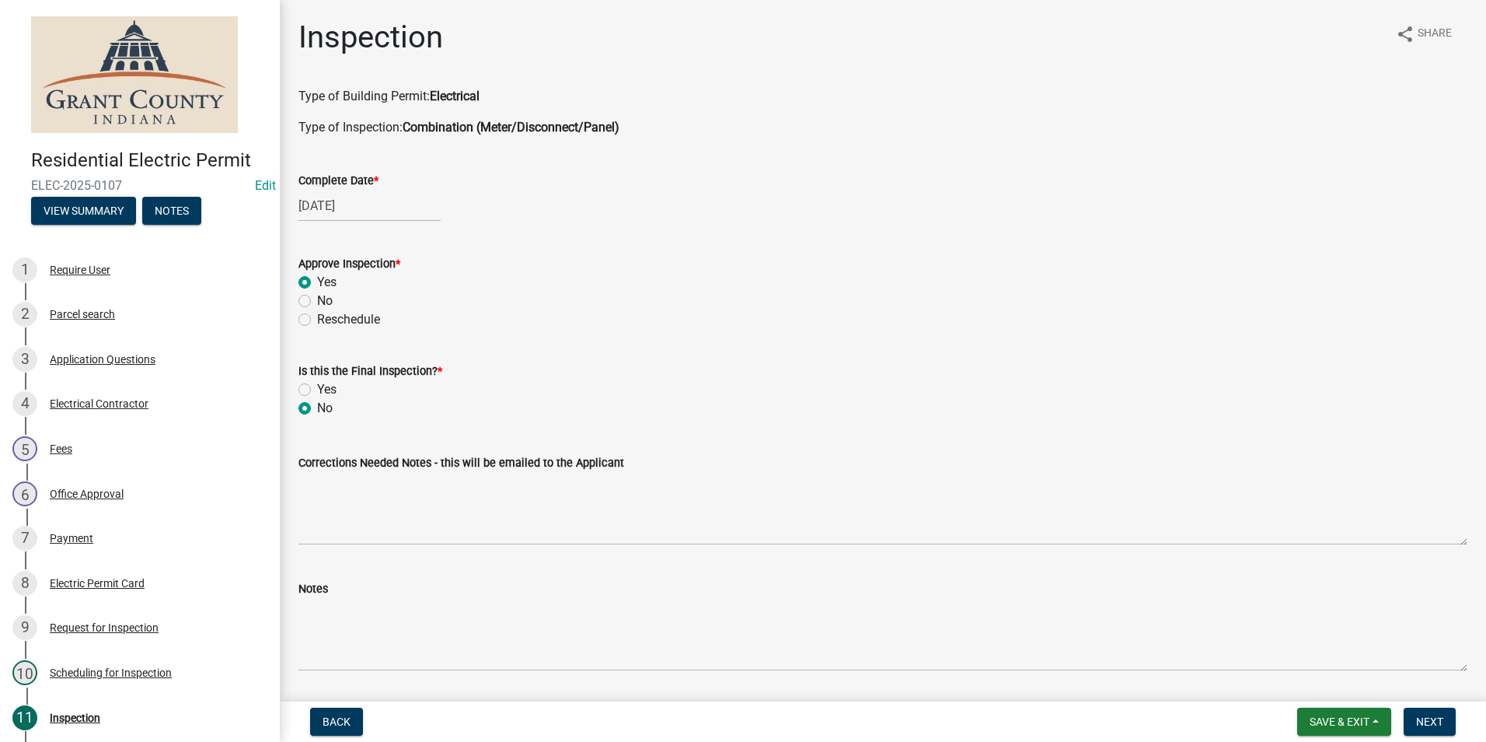
radio input "true"
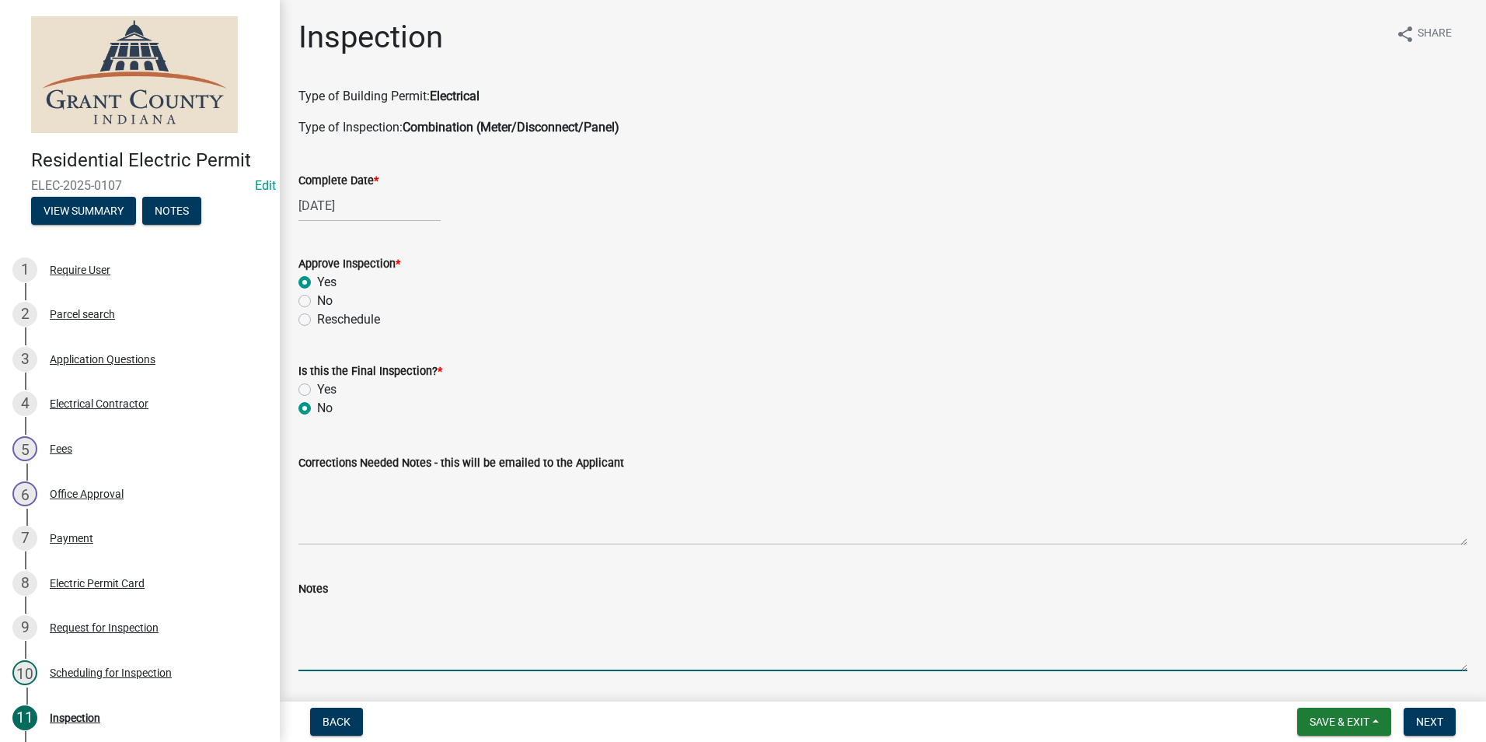
click at [302, 606] on textarea "Notes" at bounding box center [883, 634] width 1169 height 73
type textarea "Posted permit."
click at [1435, 719] on span "Next" at bounding box center [1429, 721] width 27 height 12
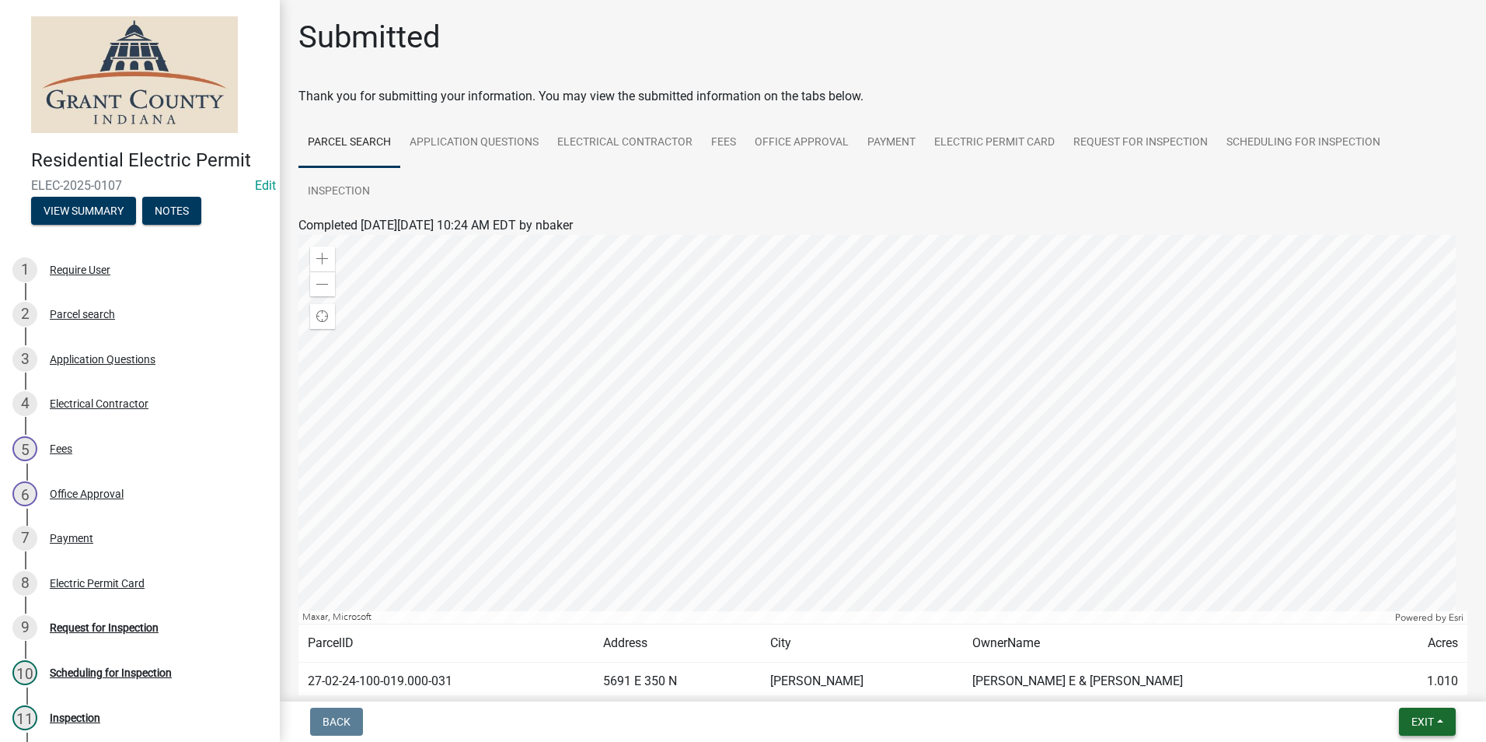
click at [1432, 720] on span "Exit" at bounding box center [1423, 721] width 23 height 12
click at [1426, 686] on button "Save & Exit" at bounding box center [1394, 680] width 124 height 37
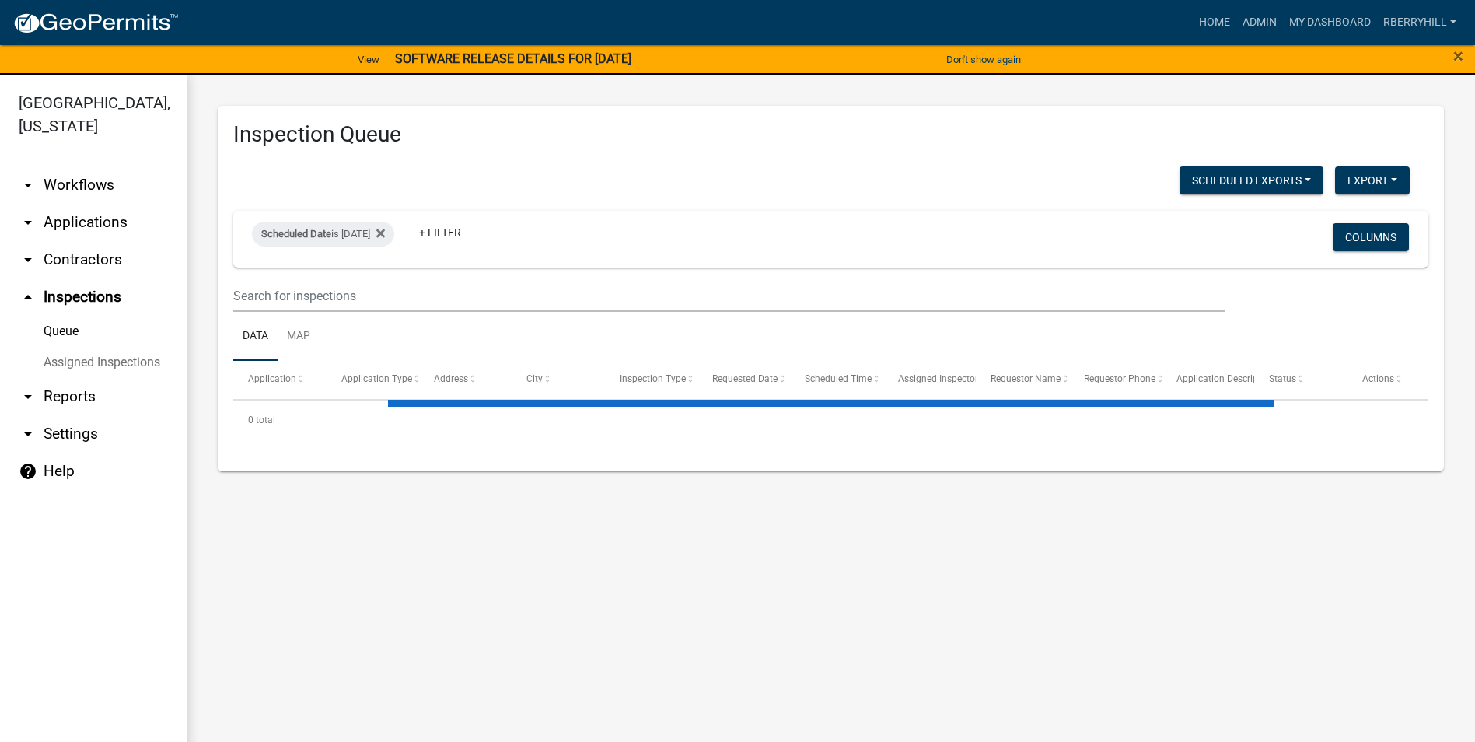
select select "1: 25"
